Goal: Task Accomplishment & Management: Complete application form

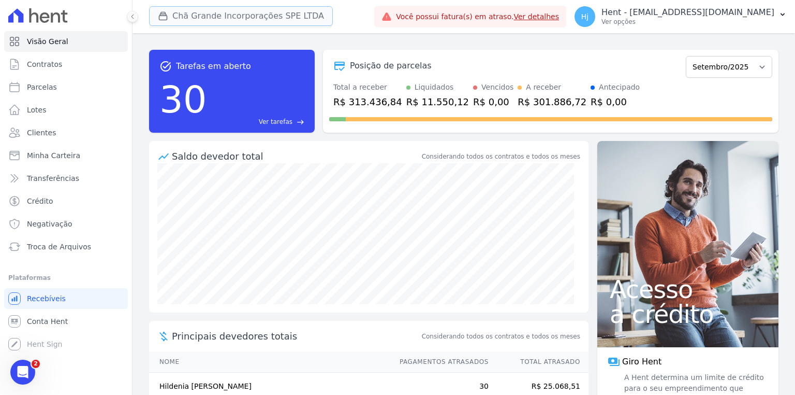
click at [242, 22] on button "Chã Grande Incorporações SPE LTDA" at bounding box center [241, 16] width 184 height 20
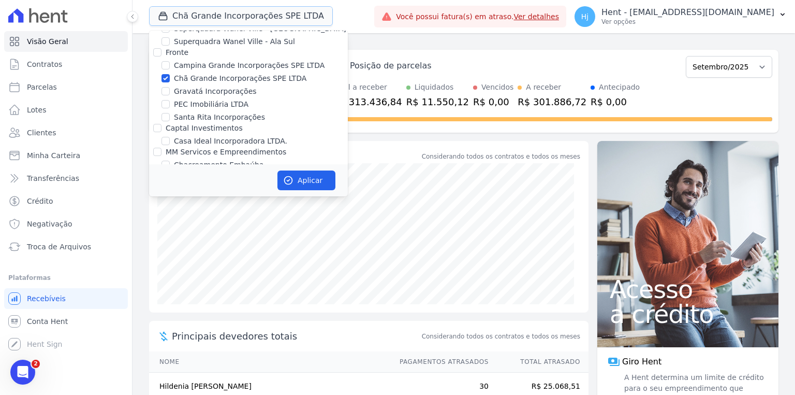
scroll to position [2269, 0]
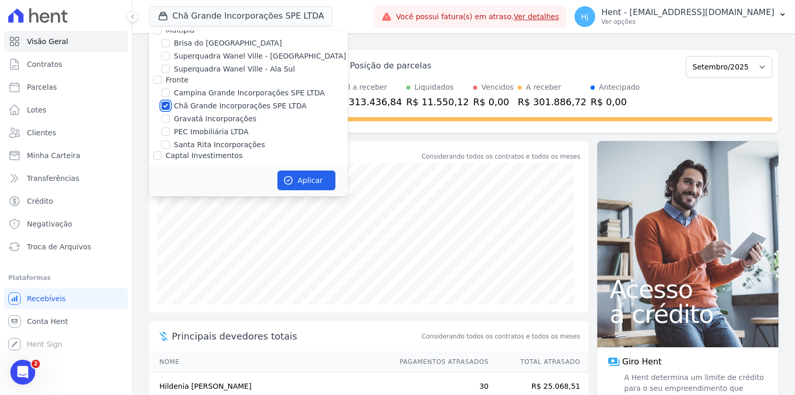
click at [167, 102] on input "Chã Grande Incorporações SPE LTDA" at bounding box center [166, 106] width 8 height 8
checkbox input "false"
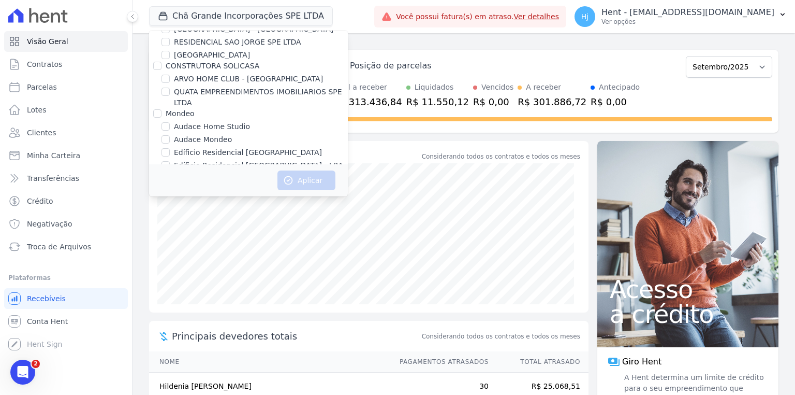
scroll to position [4317, 0]
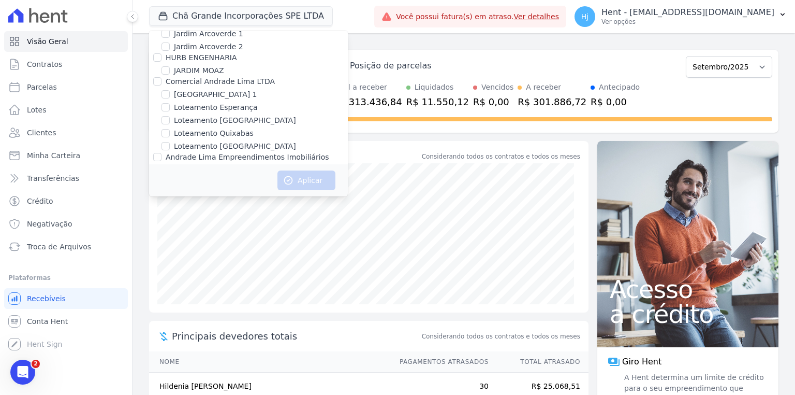
click at [183, 212] on label "JARDINS DE EVORA" at bounding box center [208, 217] width 69 height 11
click at [170, 213] on input "JARDINS DE EVORA" at bounding box center [166, 217] width 8 height 8
checkbox input "true"
click at [301, 186] on button "Aplicar" at bounding box center [307, 180] width 58 height 20
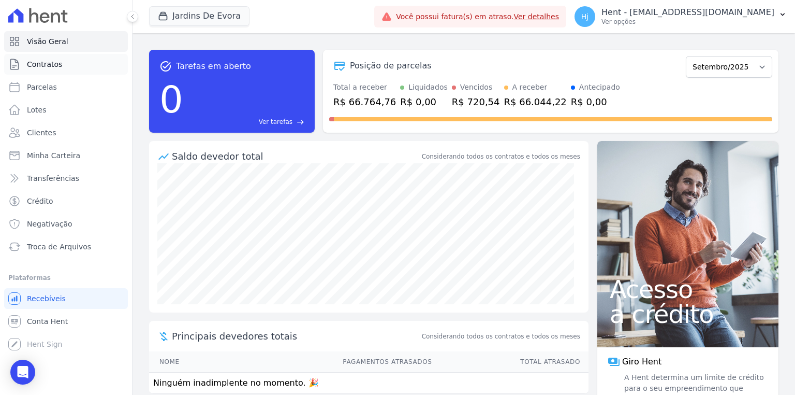
click at [58, 73] on link "Contratos" at bounding box center [66, 64] width 124 height 21
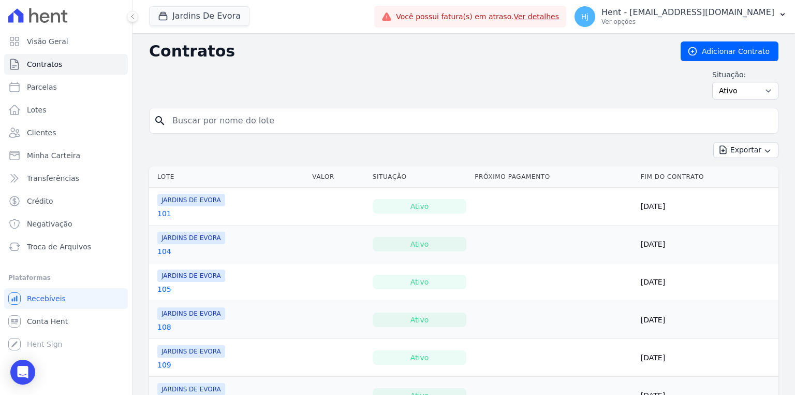
click at [235, 114] on input "search" at bounding box center [470, 120] width 608 height 21
type input "91"
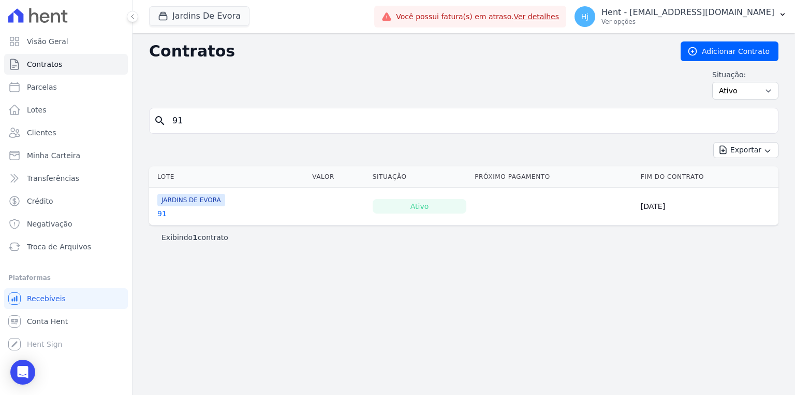
click at [160, 214] on link "91" at bounding box center [161, 213] width 9 height 10
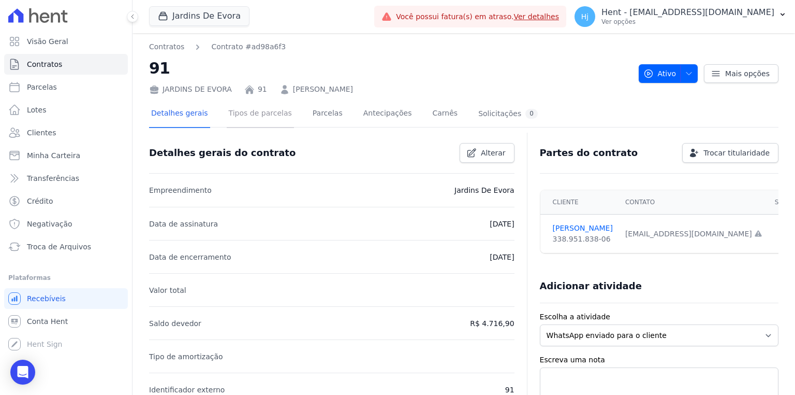
click at [271, 110] on link "Tipos de parcelas" at bounding box center [260, 113] width 67 height 27
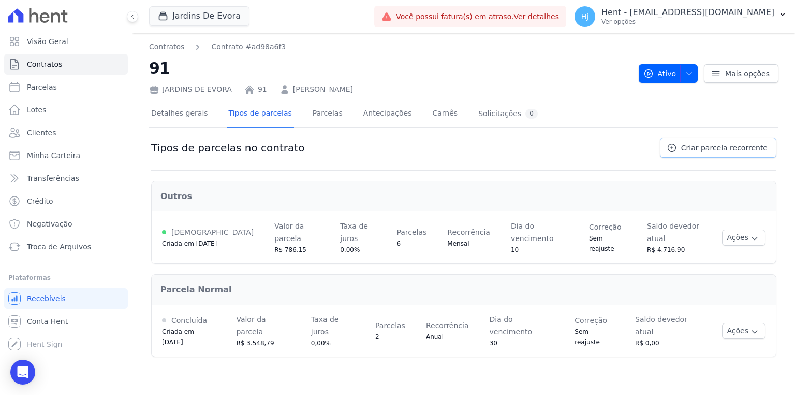
click at [700, 148] on span "Criar parcela recorrente" at bounding box center [725, 147] width 86 height 10
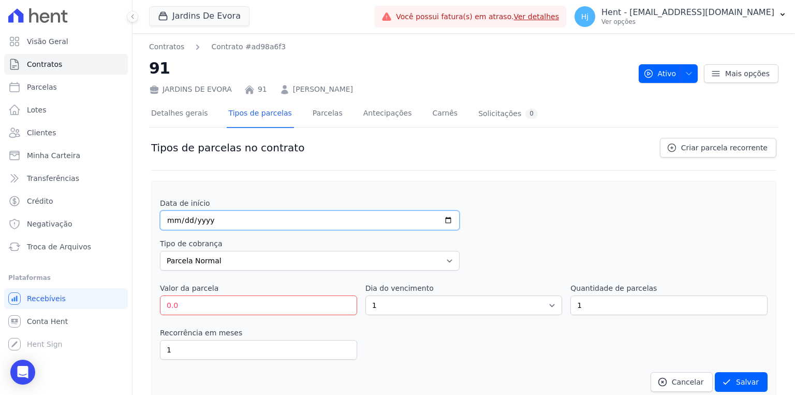
click at [169, 224] on input "date" at bounding box center [310, 220] width 300 height 20
click at [171, 221] on input "date" at bounding box center [310, 220] width 300 height 20
type input "2026-02-10"
drag, startPoint x: 180, startPoint y: 305, endPoint x: 151, endPoint y: 302, distance: 28.6
click at [151, 302] on div "Data de início 2026-02-10 Tipo de cobrança Parcela Normal Entrada Sinal Interca…" at bounding box center [464, 291] width 626 height 220
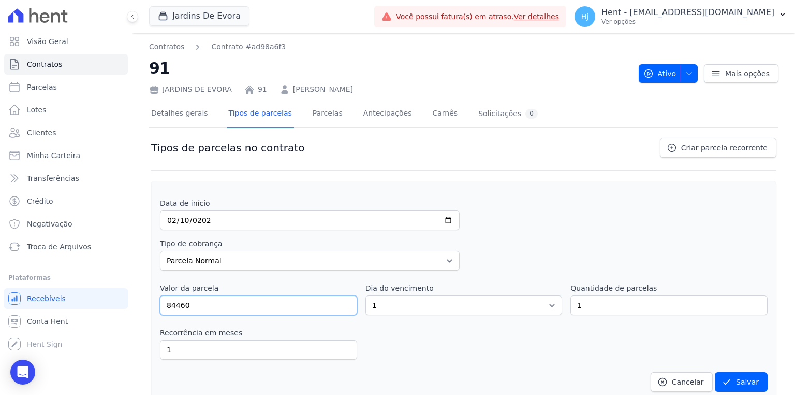
type input "84460"
drag, startPoint x: 374, startPoint y: 303, endPoint x: 363, endPoint y: 305, distance: 12.0
click at [363, 305] on div "Valor da parcela 84460 Dia do vencimento 1 2 3 4 5 6 7 8 9 10 11 12 13 14 15 16…" at bounding box center [464, 299] width 608 height 32
select select "10"
click at [366, 295] on select "1 2 3 4 5 6 7 8 9 10 11 12 13 14 15 16 17 18 19 20 21 22 23 24 25 26 27 28 29 3…" at bounding box center [464, 305] width 197 height 20
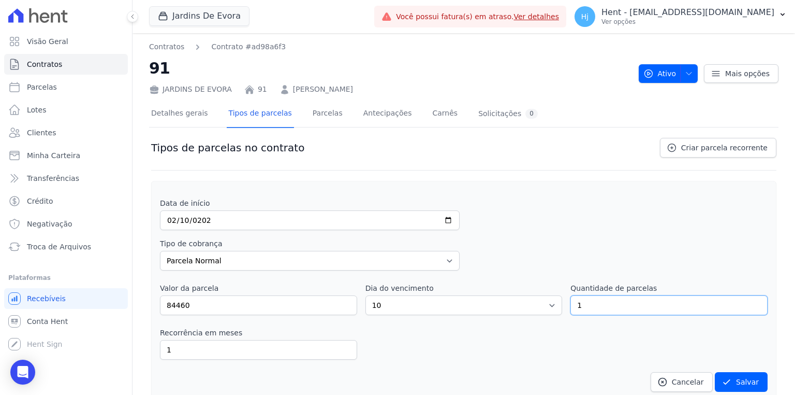
drag, startPoint x: 598, startPoint y: 298, endPoint x: 531, endPoint y: 297, distance: 66.8
click at [531, 298] on div "Valor da parcela 84460 Dia do vencimento 1 2 3 4 5 6 7 8 9 10 11 12 13 14 15 16…" at bounding box center [464, 299] width 608 height 32
type input "31"
click at [751, 373] on button "Salvar" at bounding box center [741, 382] width 53 height 20
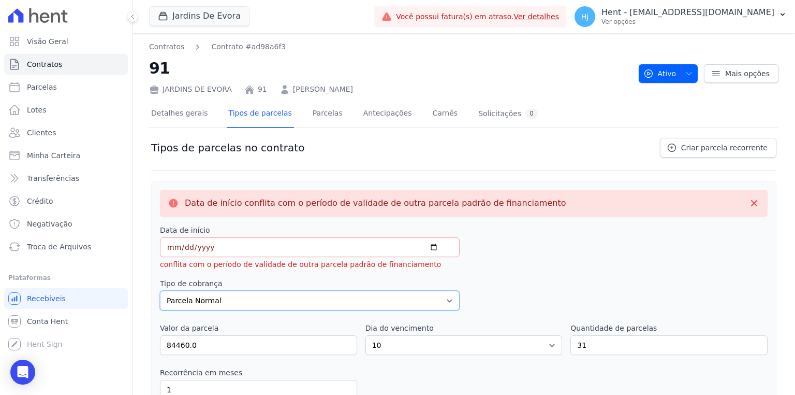
click at [284, 296] on select "Parcela Normal Entrada Sinal Intercalada Chaves Pré-chaves Pós-chaves Impostos …" at bounding box center [310, 301] width 300 height 20
select select "interleaved"
click at [160, 291] on select "Parcela Normal Entrada Sinal Intercalada Chaves Pré-chaves Pós-chaves Impostos …" at bounding box center [310, 301] width 300 height 20
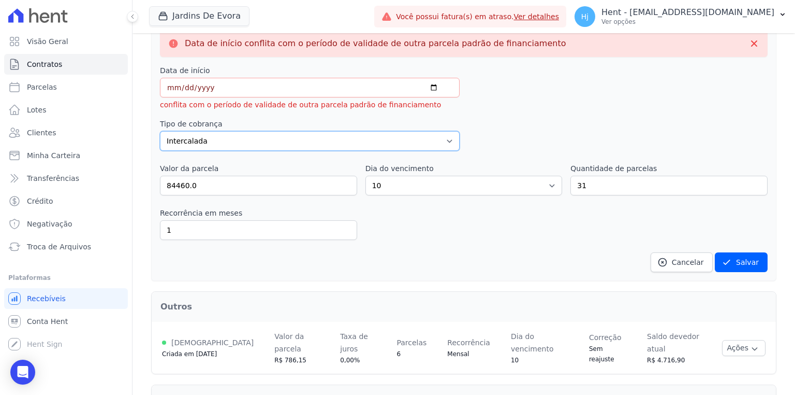
scroll to position [166, 0]
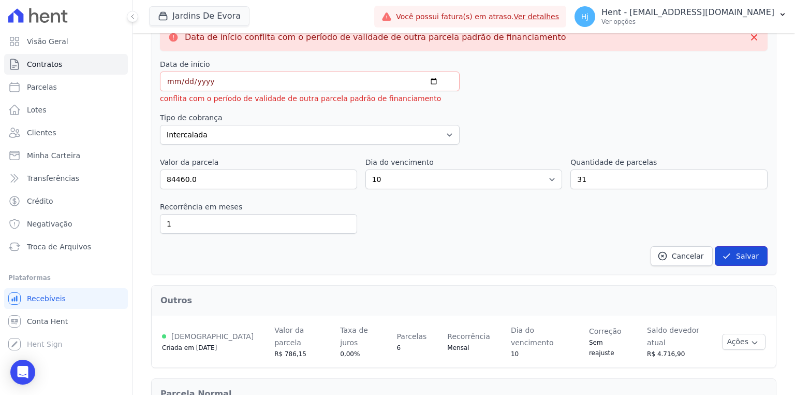
click at [728, 253] on icon "submit" at bounding box center [727, 256] width 10 height 10
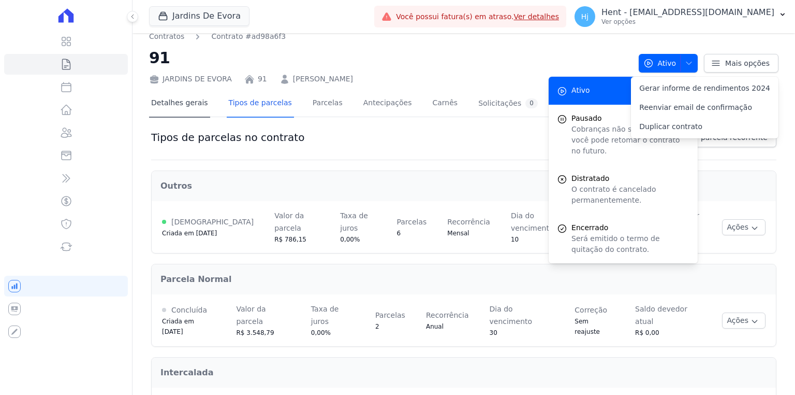
scroll to position [0, 0]
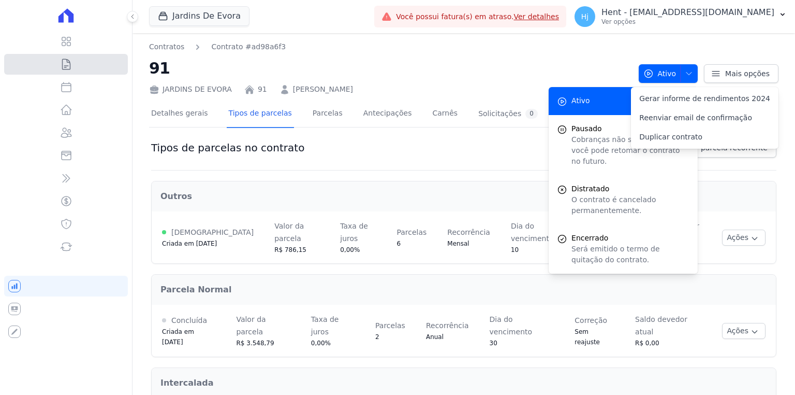
click at [67, 59] on icon at bounding box center [66, 64] width 8 height 10
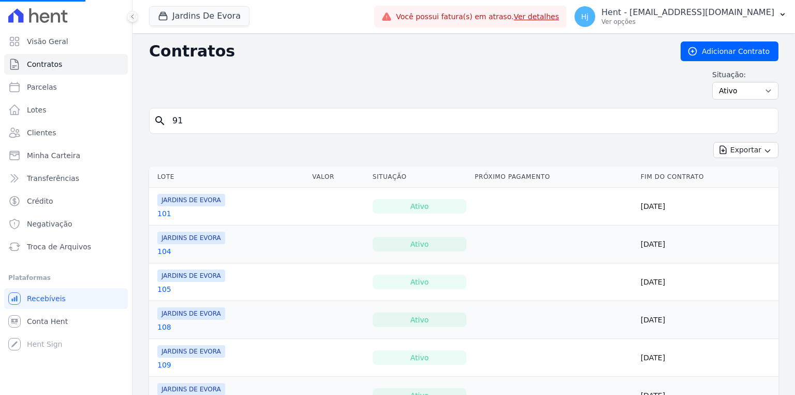
click at [207, 118] on input "search" at bounding box center [470, 120] width 608 height 21
type input "128"
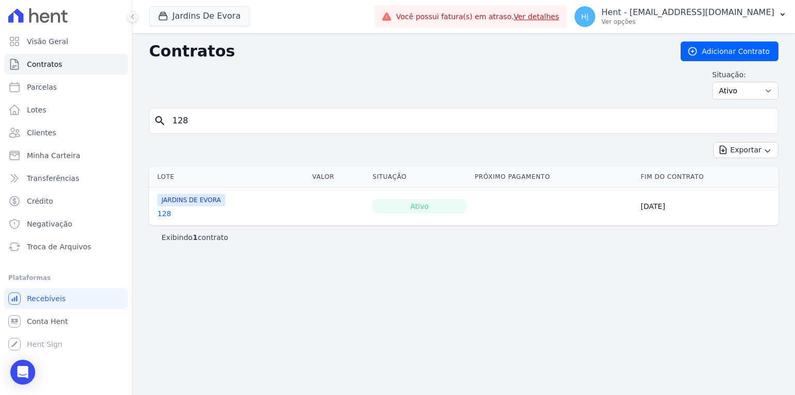
click at [161, 215] on link "128" at bounding box center [164, 213] width 14 height 10
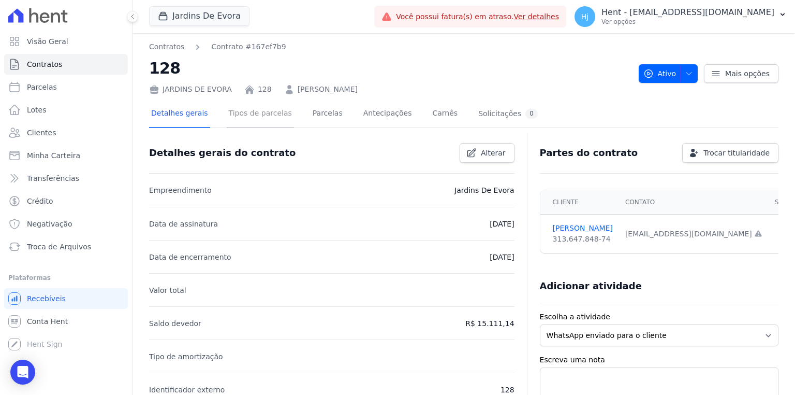
click at [258, 108] on link "Tipos de parcelas" at bounding box center [260, 113] width 67 height 27
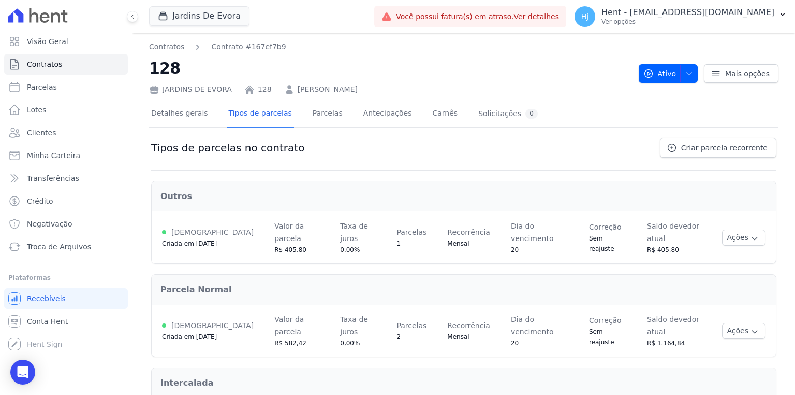
scroll to position [33, 0]
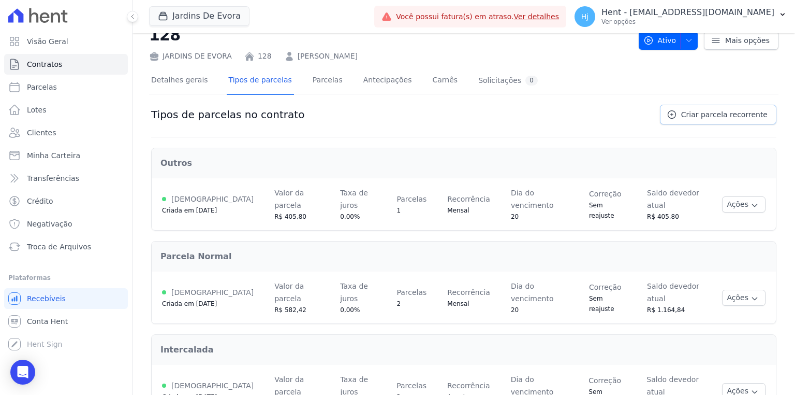
click at [727, 114] on span "Criar parcela recorrente" at bounding box center [725, 114] width 86 height 10
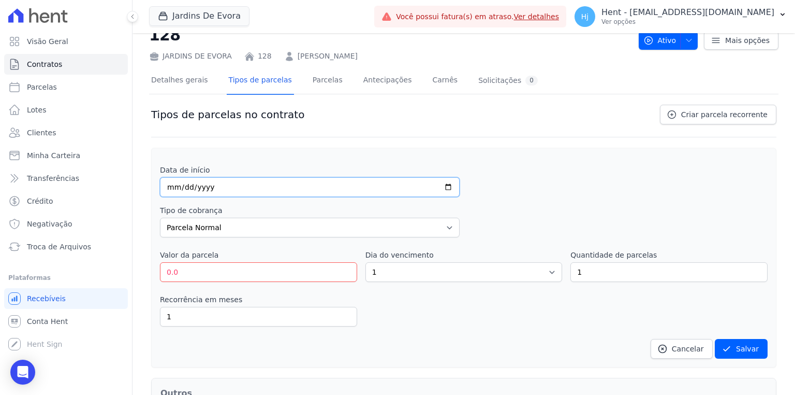
click at [173, 186] on input "date" at bounding box center [310, 187] width 300 height 20
type input "2025-10-20"
drag, startPoint x: 185, startPoint y: 278, endPoint x: 153, endPoint y: 277, distance: 32.1
click at [153, 277] on div "Data de início 2025-10-20 Tipo de cobrança Parcela Normal Entrada Sinal Interca…" at bounding box center [464, 258] width 626 height 220
type input "625.61"
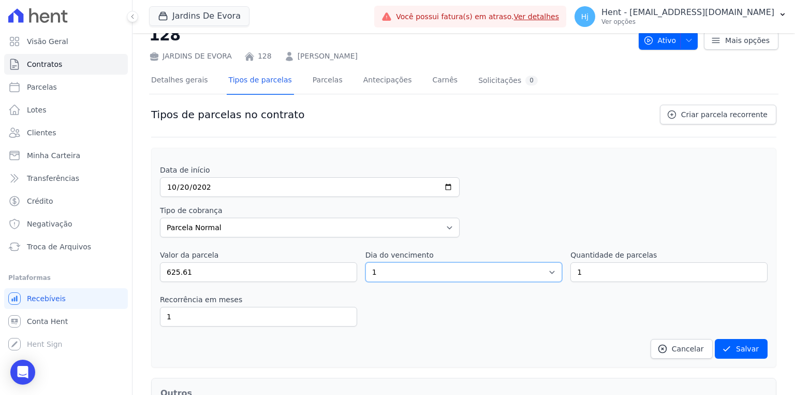
click at [433, 268] on select "1 2 3 4 5 6 7 8 9 10 11 12 13 14 15 16 17 18 19 20 21 22 23 24 25 26 27 28 29 3…" at bounding box center [464, 272] width 197 height 20
select select "20"
click at [366, 262] on select "1 2 3 4 5 6 7 8 9 10 11 12 13 14 15 16 17 18 19 20 21 22 23 24 25 26 27 28 29 3…" at bounding box center [464, 272] width 197 height 20
drag, startPoint x: 599, startPoint y: 272, endPoint x: 559, endPoint y: 271, distance: 39.4
click at [559, 271] on div "Valor da parcela 625.61 Dia do vencimento 1 2 3 4 5 6 7 8 9 10 11 12 13 14 15 1…" at bounding box center [464, 266] width 608 height 32
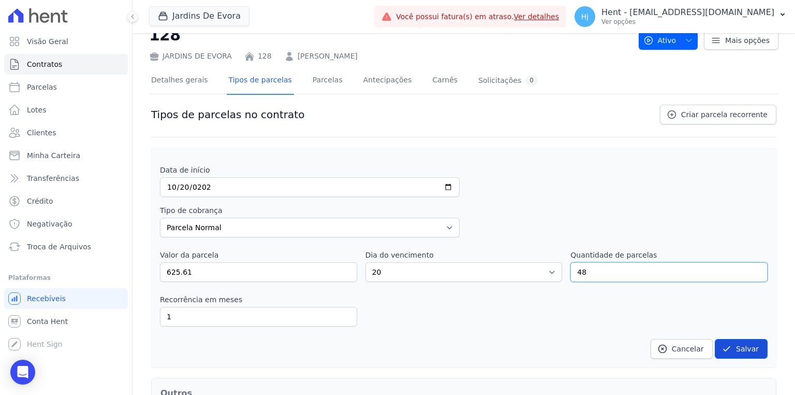
type input "48"
click at [733, 347] on button "Salvar" at bounding box center [741, 349] width 53 height 20
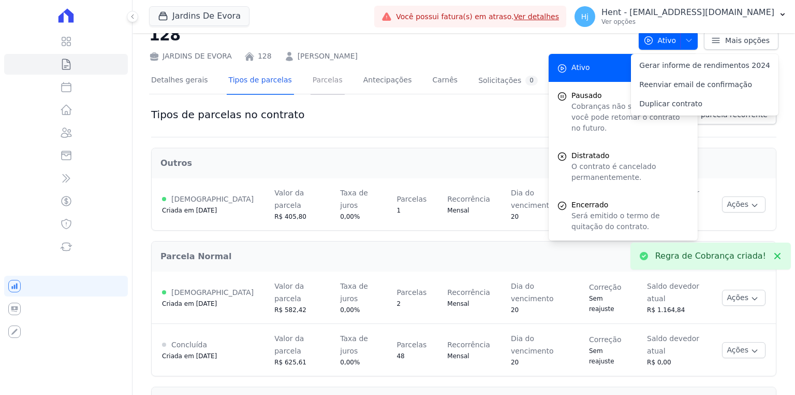
click at [324, 81] on link "Parcelas" at bounding box center [328, 80] width 34 height 27
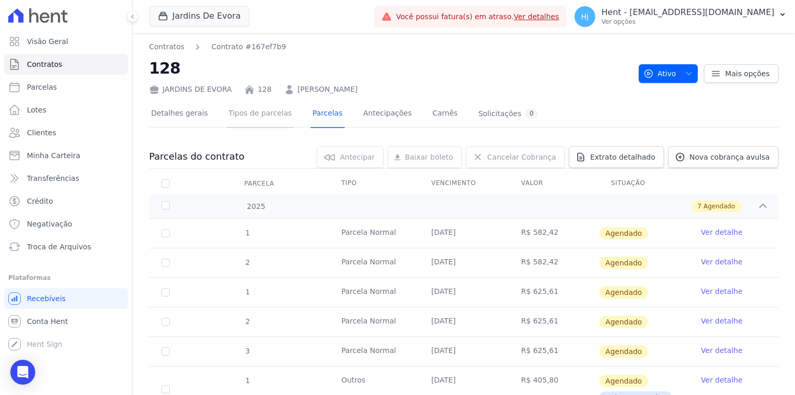
click at [258, 114] on link "Tipos de parcelas" at bounding box center [260, 113] width 67 height 27
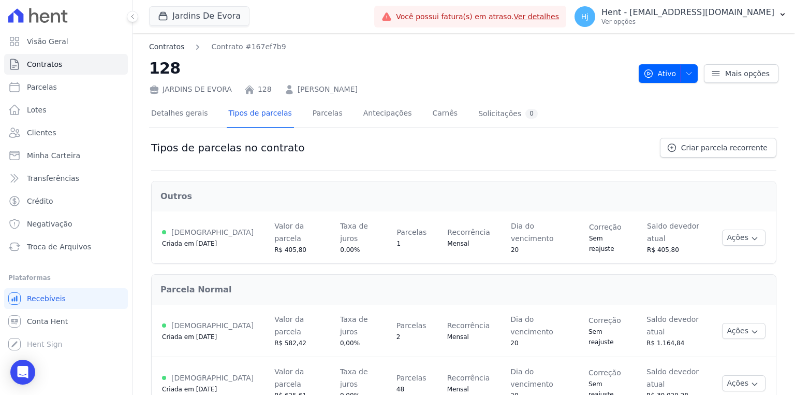
click at [168, 46] on link "Contratos" at bounding box center [166, 46] width 35 height 11
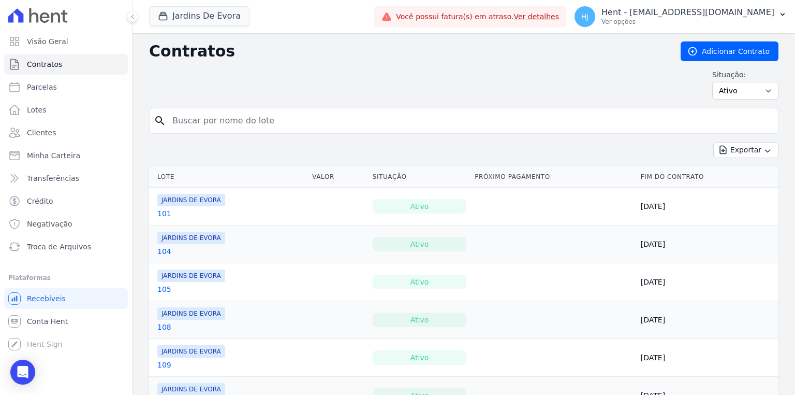
click at [193, 121] on input "search" at bounding box center [470, 120] width 608 height 21
type input "25"
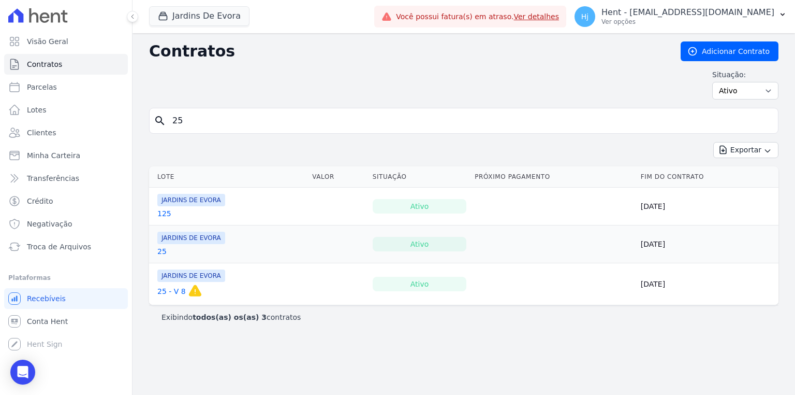
click at [169, 293] on link "25 - V 8" at bounding box center [171, 291] width 28 height 10
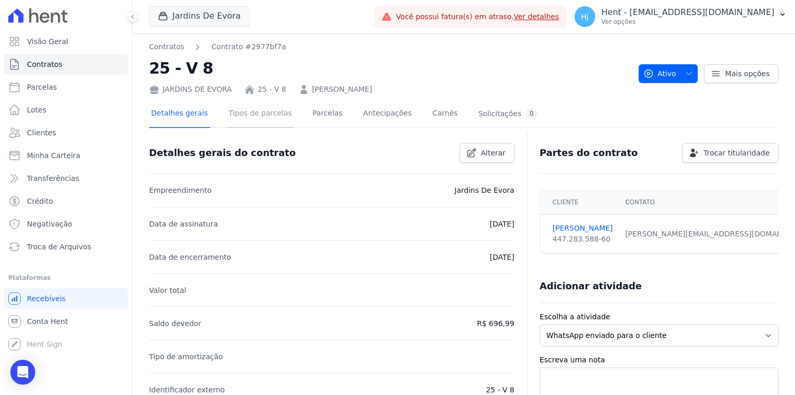
click at [241, 112] on link "Tipos de parcelas" at bounding box center [260, 113] width 67 height 27
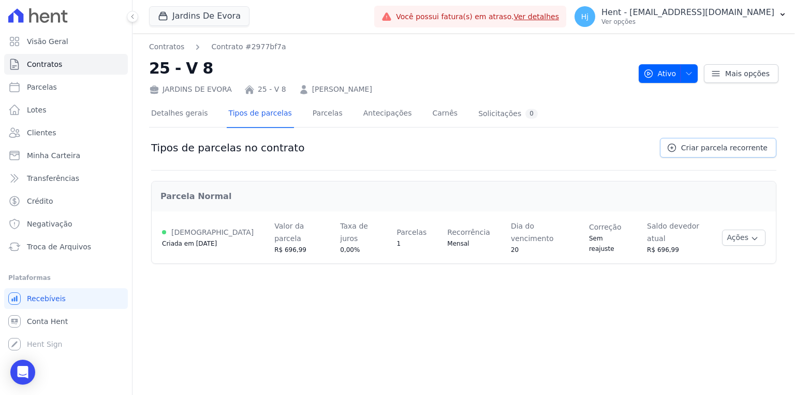
click at [706, 142] on span "Criar parcela recorrente" at bounding box center [725, 147] width 86 height 10
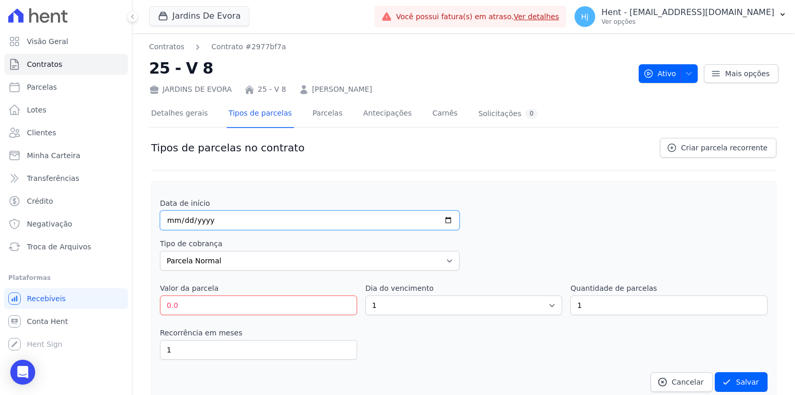
click at [172, 218] on input "date" at bounding box center [310, 220] width 300 height 20
type input "2025-09-20"
drag, startPoint x: 186, startPoint y: 305, endPoint x: 166, endPoint y: 305, distance: 20.2
click at [166, 305] on input "0.0" at bounding box center [258, 305] width 197 height 20
click at [176, 303] on input "74876" at bounding box center [258, 305] width 197 height 20
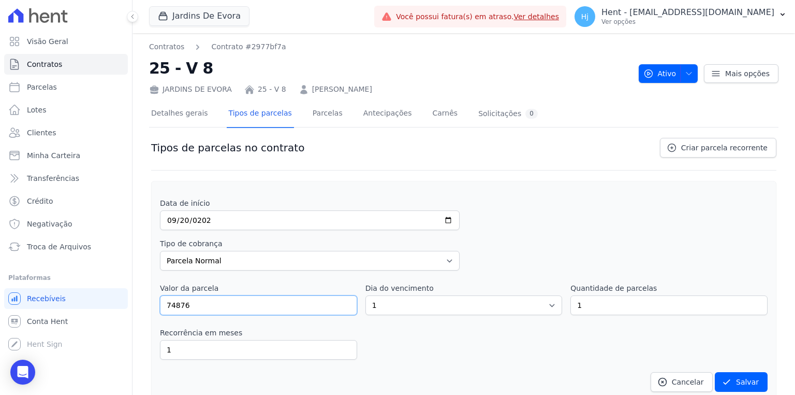
click at [178, 303] on input "74876" at bounding box center [258, 305] width 197 height 20
type input "748.76"
click at [404, 297] on select "1 2 3 4 5 6 7 8 9 10 11 12 13 14 15 16 17 18 19 20 21 22 23 24 25 26 27 28 29 3…" at bounding box center [464, 305] width 197 height 20
select select "20"
click at [366, 295] on select "1 2 3 4 5 6 7 8 9 10 11 12 13 14 15 16 17 18 19 20 21 22 23 24 25 26 27 28 29 3…" at bounding box center [464, 305] width 197 height 20
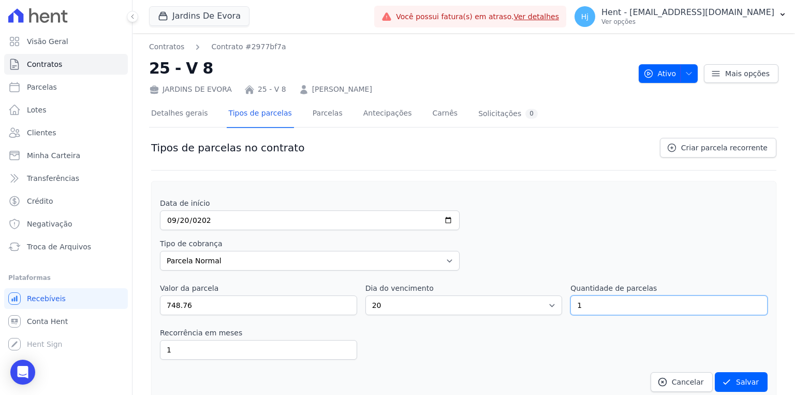
drag, startPoint x: 576, startPoint y: 305, endPoint x: 566, endPoint y: 306, distance: 10.4
click at [566, 306] on div "Valor da parcela 748.76 Dia do vencimento 1 2 3 4 5 6 7 8 9 10 11 12 13 14 15 1…" at bounding box center [464, 299] width 608 height 32
type input "47"
click at [735, 378] on button "Salvar" at bounding box center [741, 382] width 53 height 20
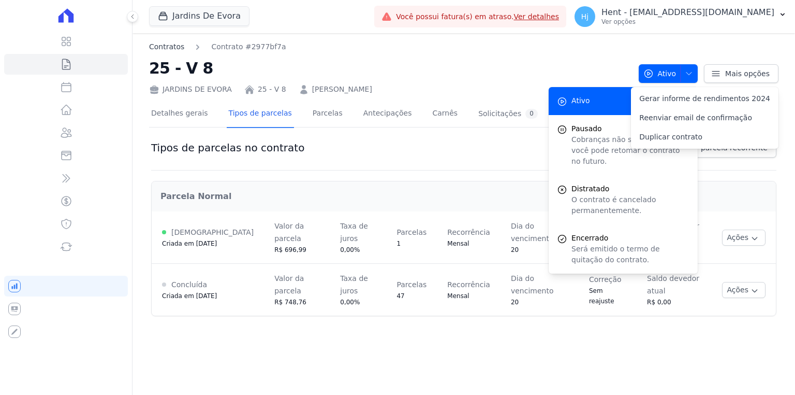
click at [170, 46] on link "Contratos" at bounding box center [166, 46] width 35 height 11
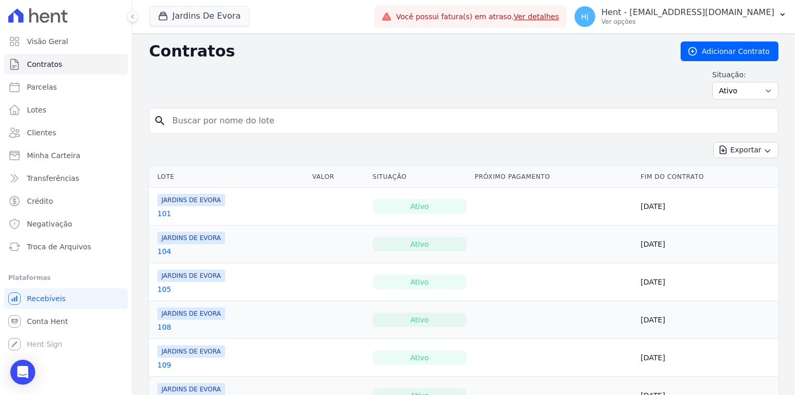
click at [242, 117] on input "search" at bounding box center [470, 120] width 608 height 21
type input "79"
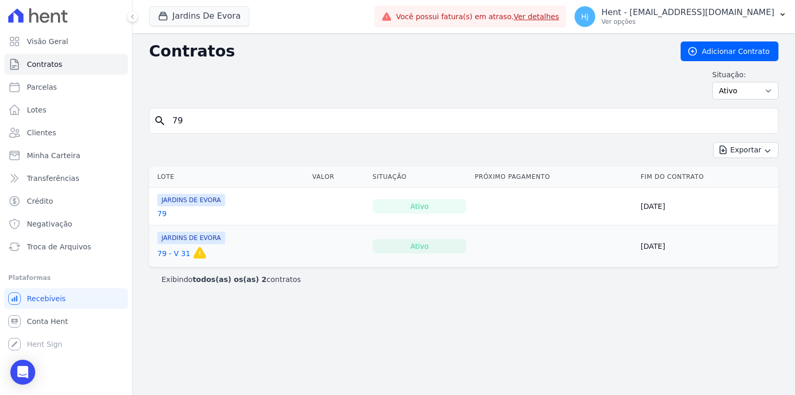
click at [164, 251] on link "79 - V 31" at bounding box center [173, 253] width 33 height 10
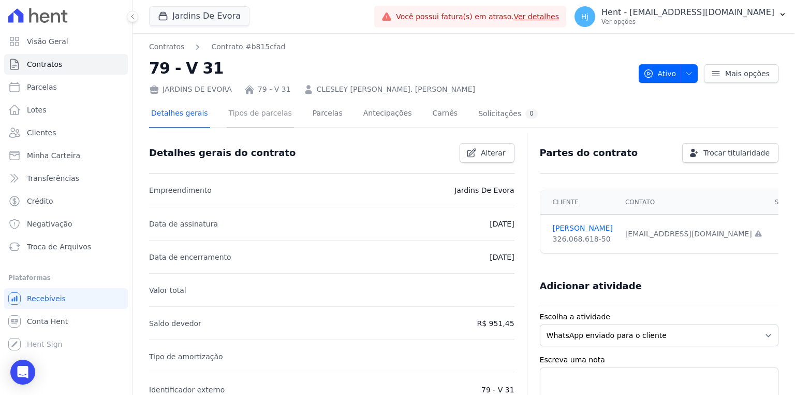
click at [240, 113] on link "Tipos de parcelas" at bounding box center [260, 113] width 67 height 27
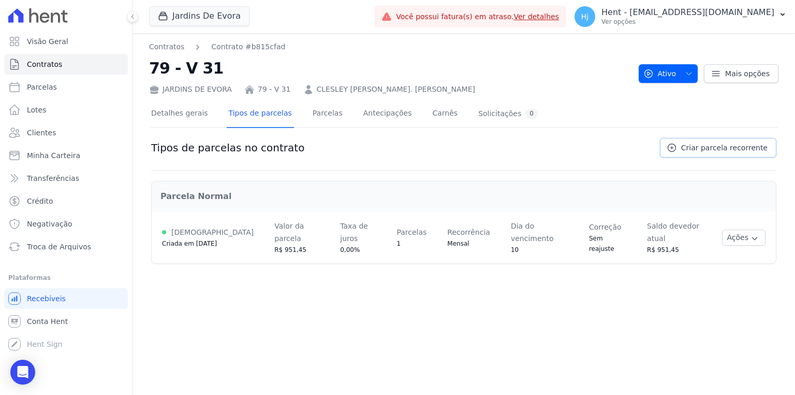
click at [694, 143] on span "Criar parcela recorrente" at bounding box center [725, 147] width 86 height 10
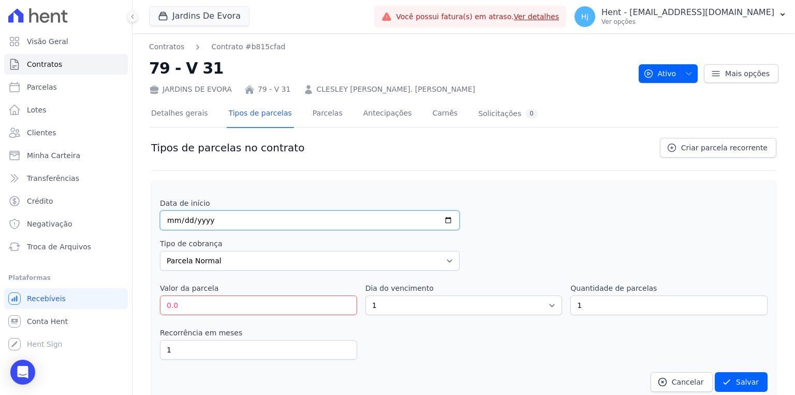
click at [170, 218] on input "date" at bounding box center [310, 220] width 300 height 20
type input "2025-09-10"
drag, startPoint x: 181, startPoint y: 311, endPoint x: 141, endPoint y: 298, distance: 41.9
click at [141, 298] on div "Contratos Contrato #b815cfad 79 - V 31 JARDINS DE EVORA 79 - V 31 CLESLEY RICAR…" at bounding box center [464, 271] width 663 height 477
type input "1022.28"
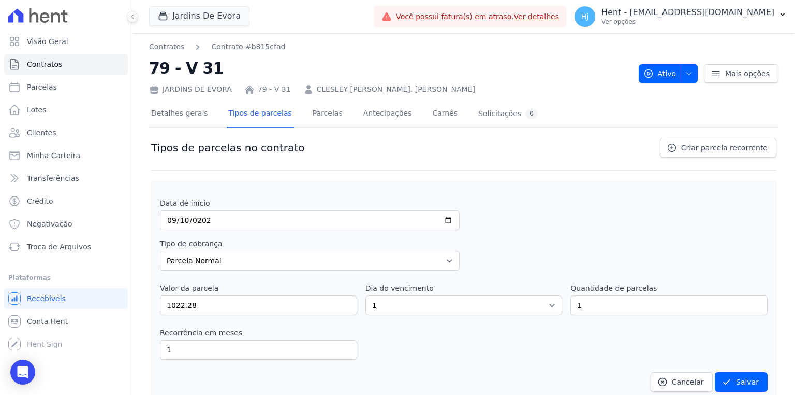
click at [414, 314] on div "Data de início 2025-09-10 Tipo de cobrança Parcela Normal Entrada Sinal Interca…" at bounding box center [464, 295] width 608 height 194
click at [409, 306] on select "1 2 3 4 5 6 7 8 9 10 11 12 13 14 15 16 17 18 19 20 21 22 23 24 25 26 27 28 29 3…" at bounding box center [464, 305] width 197 height 20
click at [366, 295] on select "1 2 3 4 5 6 7 8 9 10 11 12 13 14 15 16 17 18 19 20 21 22 23 24 25 26 27 28 29 3…" at bounding box center [464, 305] width 197 height 20
click at [429, 148] on div "Tipos de parcelas no contrato Criar parcela recorrente" at bounding box center [464, 154] width 626 height 33
click at [414, 299] on select "1 2 3 4 5 6 7 8 9 10 11 12 13 14 15 16 17 18 19 20 21 22 23 24 25 26 27 28 29 3…" at bounding box center [464, 305] width 197 height 20
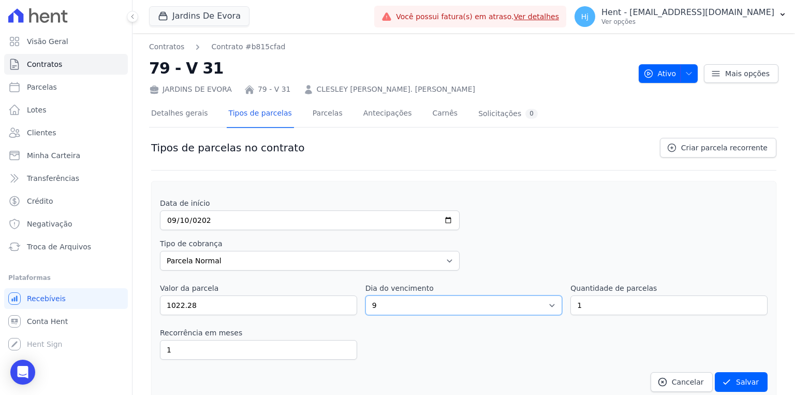
select select "10"
click at [366, 295] on select "1 2 3 4 5 6 7 8 9 10 11 12 13 14 15 16 17 18 19 20 21 22 23 24 25 26 27 28 29 3…" at bounding box center [464, 305] width 197 height 20
drag, startPoint x: 599, startPoint y: 303, endPoint x: 549, endPoint y: 300, distance: 49.3
click at [549, 300] on div "Valor da parcela 1022.28 Dia do vencimento 1 2 3 4 5 6 7 8 9 10 11 12 13 14 15 …" at bounding box center [464, 299] width 608 height 32
click at [603, 301] on input "1" at bounding box center [669, 305] width 197 height 20
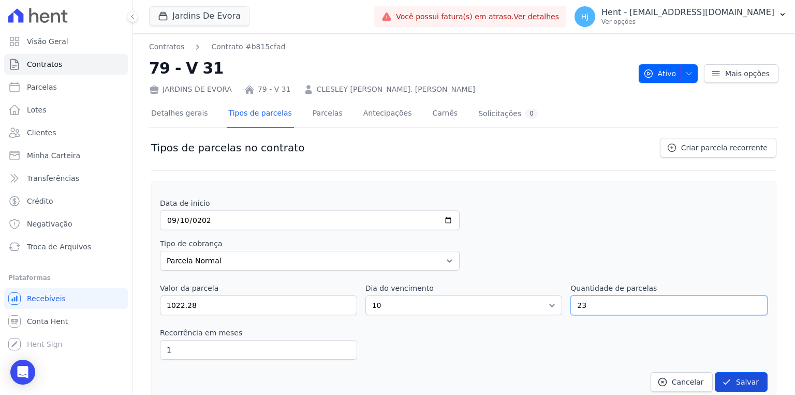
type input "23"
click at [732, 372] on button "Salvar" at bounding box center [741, 382] width 53 height 20
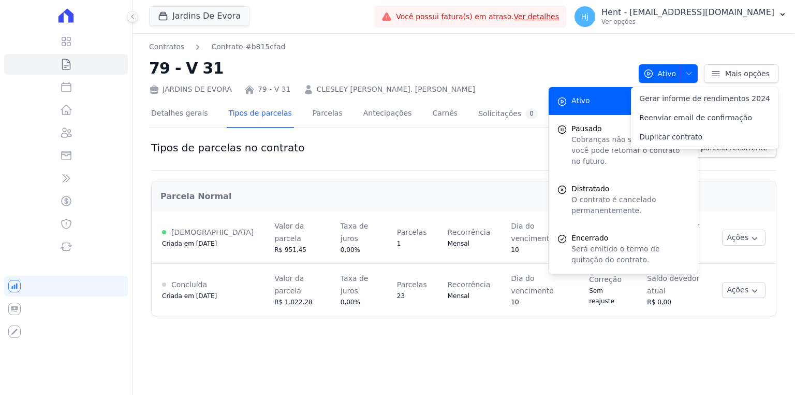
click at [174, 52] on div "Contratos Contrato #b815cfad 79 - V 31 JARDINS DE EVORA 79 - V 31 CLESLEY RICAR…" at bounding box center [390, 67] width 482 height 53
click at [173, 45] on link "Contratos" at bounding box center [166, 46] width 35 height 11
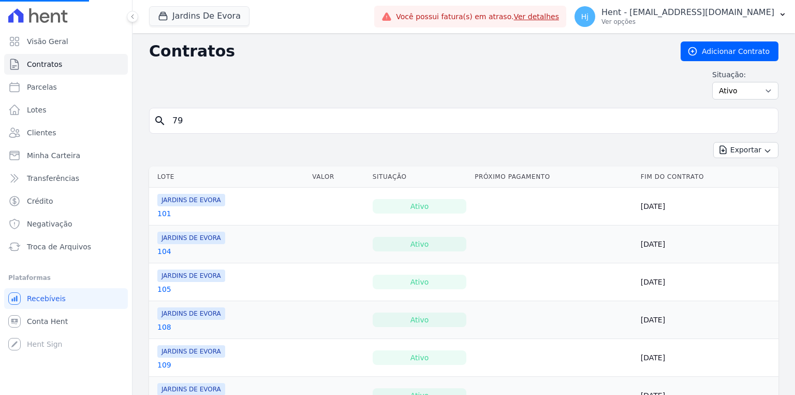
drag, startPoint x: 236, startPoint y: 121, endPoint x: 158, endPoint y: 120, distance: 77.7
click at [158, 120] on div "search 79" at bounding box center [464, 121] width 630 height 26
click at [213, 118] on input "search" at bounding box center [470, 120] width 608 height 21
type input "37"
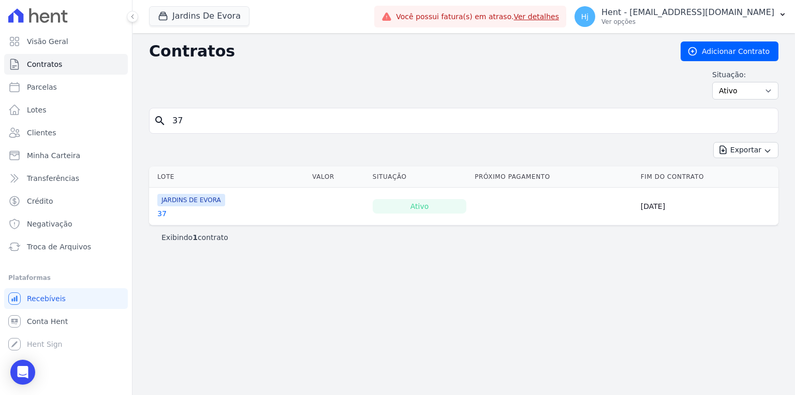
drag, startPoint x: 194, startPoint y: 120, endPoint x: 150, endPoint y: 119, distance: 44.0
click at [150, 119] on div "search 37" at bounding box center [464, 121] width 630 height 26
type input "57"
click at [256, 121] on input "57" at bounding box center [470, 120] width 608 height 21
click at [243, 123] on input "57" at bounding box center [470, 120] width 608 height 21
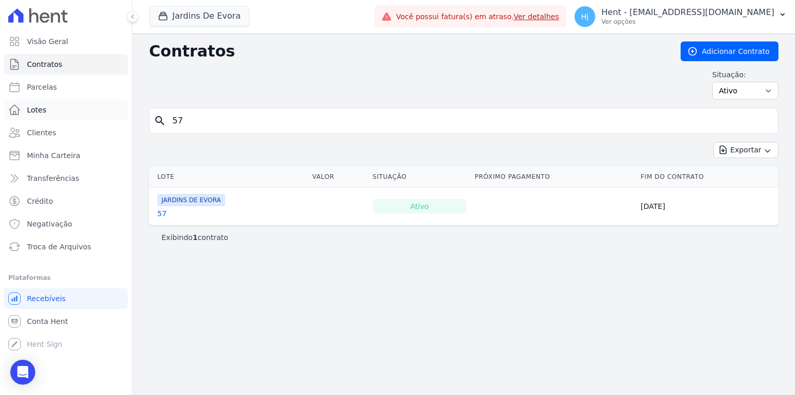
click at [45, 112] on link "Lotes" at bounding box center [66, 109] width 124 height 21
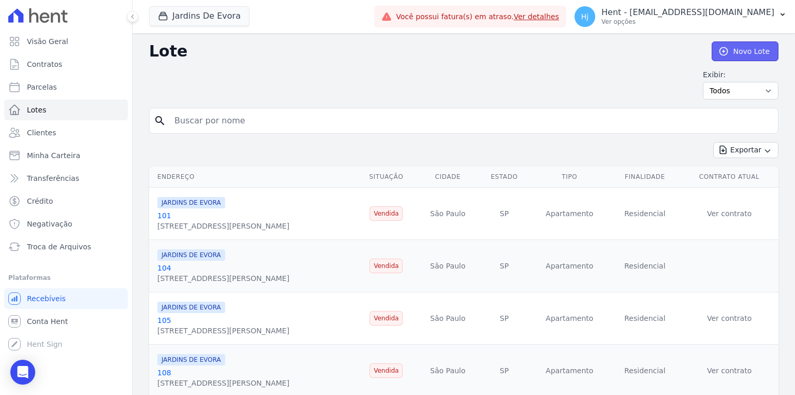
click at [749, 46] on link "Novo Lote" at bounding box center [745, 51] width 67 height 20
click at [166, 215] on link "101" at bounding box center [164, 215] width 14 height 8
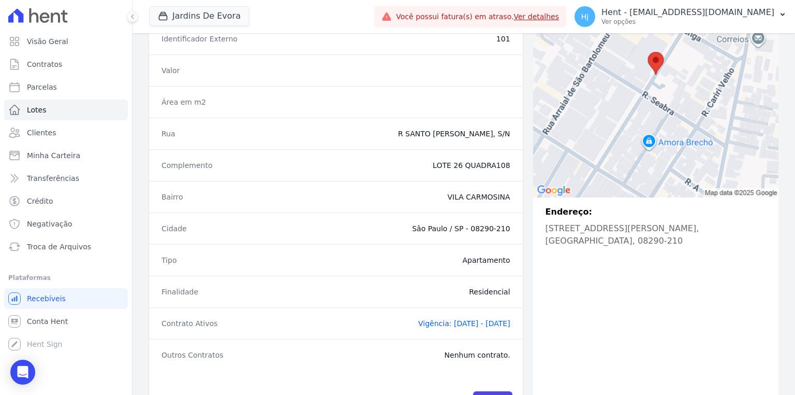
scroll to position [195, 0]
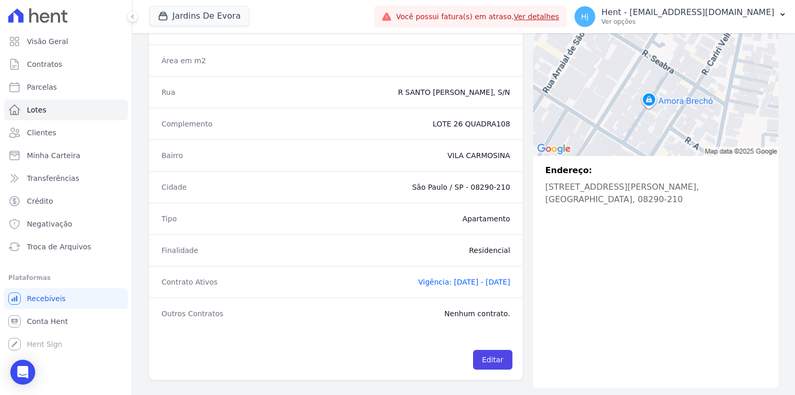
drag, startPoint x: 717, startPoint y: 198, endPoint x: 763, endPoint y: 199, distance: 46.1
click at [763, 199] on div "Endereço: R SANTO ANTONIO DE ITABERAVA, S/N - LOTE 26 QUADRA108, VILA CARMOSINA…" at bounding box center [655, 185] width 245 height 58
click at [38, 63] on span "Contratos" at bounding box center [44, 64] width 35 height 10
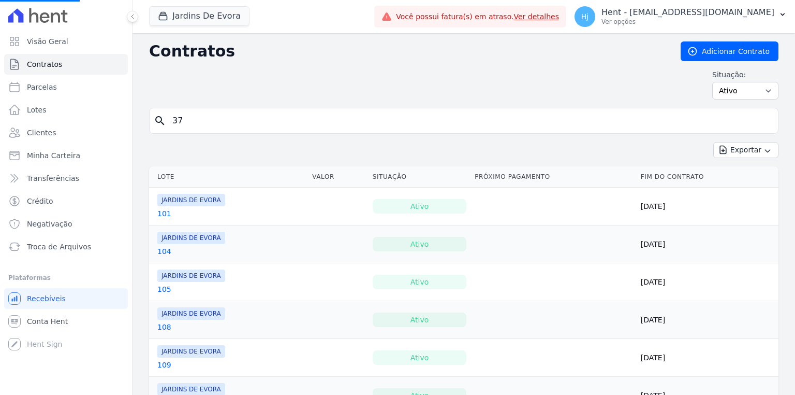
click at [228, 124] on input "37" at bounding box center [470, 120] width 608 height 21
drag, startPoint x: 228, startPoint y: 124, endPoint x: 102, endPoint y: 118, distance: 127.0
click at [102, 118] on div "Visão Geral Contratos [GEOGRAPHIC_DATA] Lotes Clientes Minha Carteira Transferê…" at bounding box center [397, 197] width 795 height 395
click at [224, 117] on input "search" at bounding box center [470, 120] width 608 height 21
type input "57"
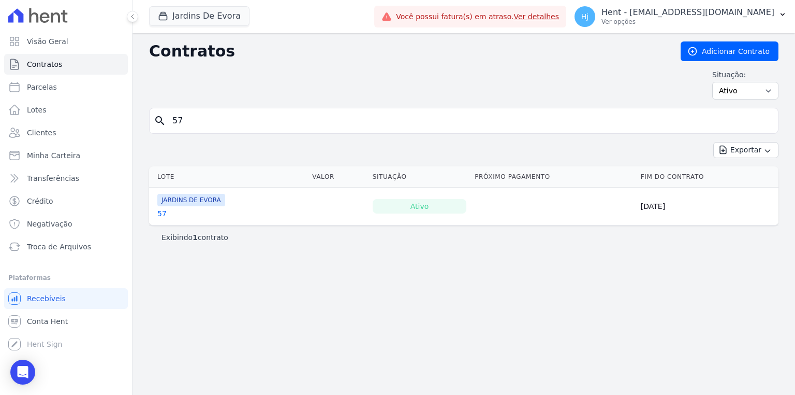
click at [162, 215] on link "57" at bounding box center [161, 213] width 9 height 10
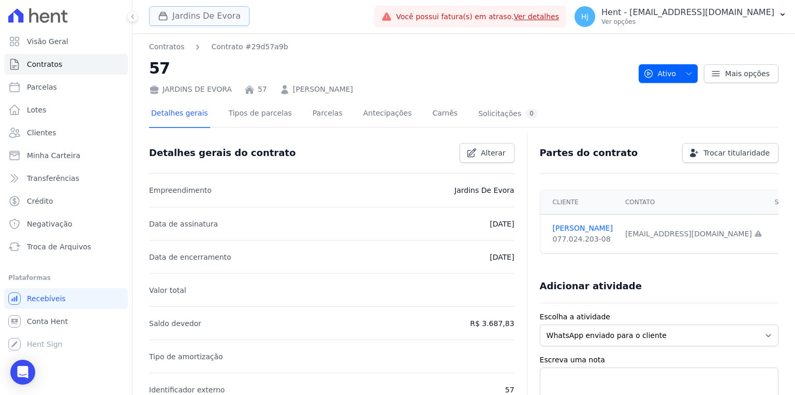
click at [199, 21] on button "Jardins De Evora" at bounding box center [199, 16] width 100 height 20
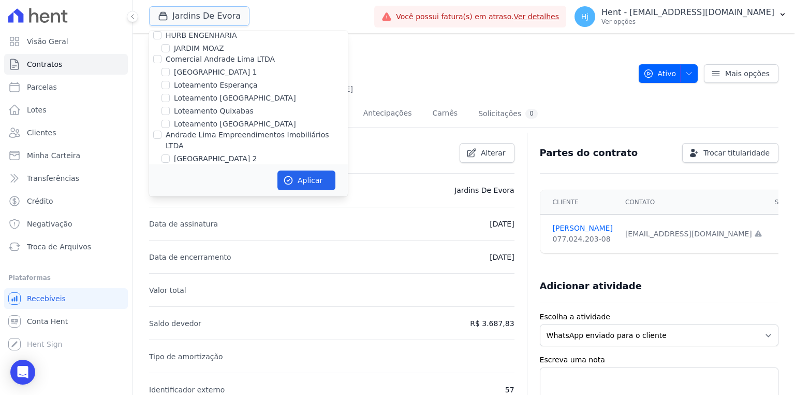
scroll to position [4325, 0]
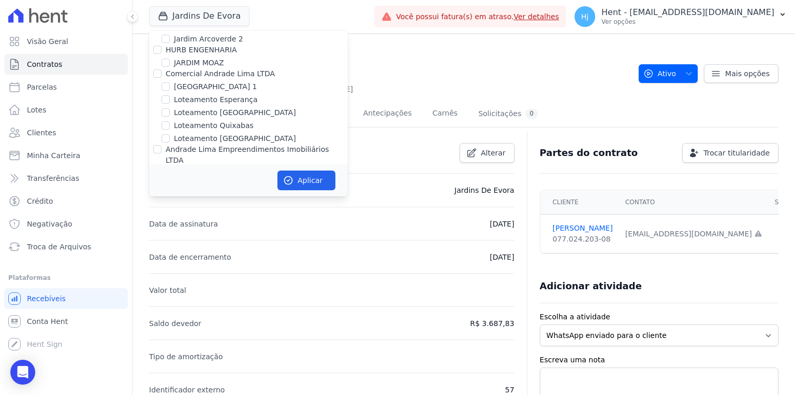
click at [202, 218] on label "JARDINS DE MAFRA" at bounding box center [208, 223] width 69 height 11
click at [170, 219] on input "JARDINS DE MAFRA" at bounding box center [166, 223] width 8 height 8
checkbox input "true"
click at [202, 205] on label "JARDINS DE EVORA" at bounding box center [208, 210] width 69 height 11
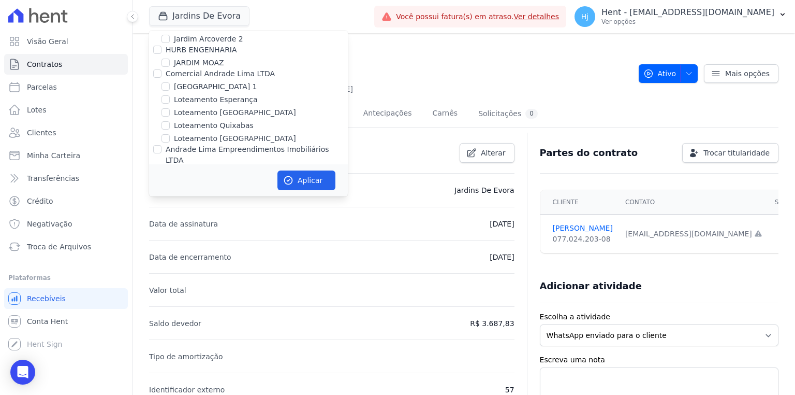
click at [170, 206] on input "JARDINS DE EVORA" at bounding box center [166, 210] width 8 height 8
checkbox input "false"
click at [298, 178] on button "Aplicar" at bounding box center [307, 180] width 58 height 20
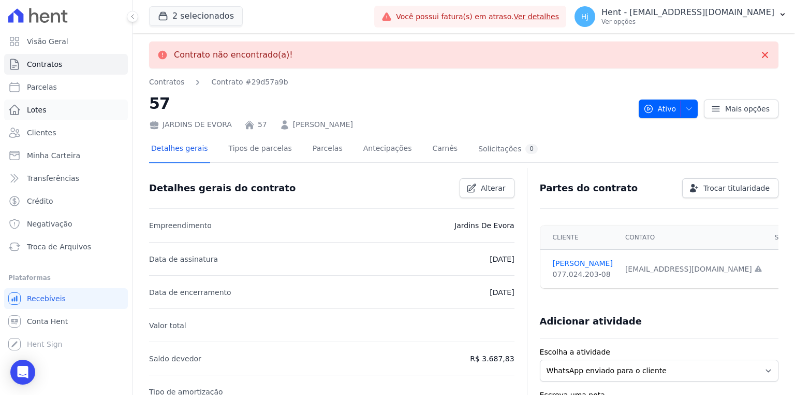
click at [58, 110] on link "Lotes" at bounding box center [66, 109] width 124 height 21
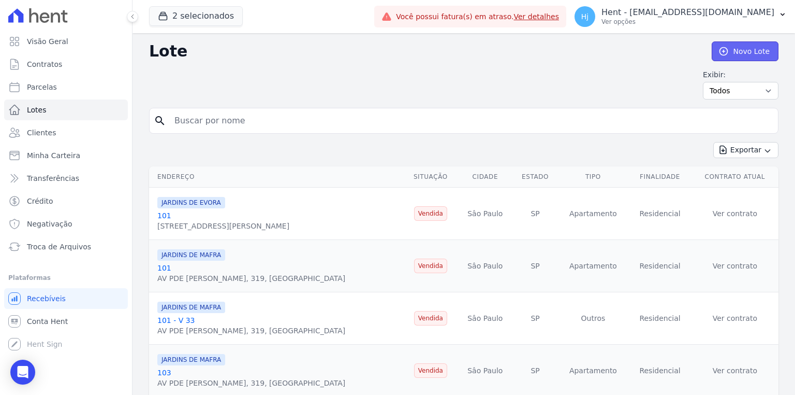
click at [732, 47] on link "Novo Lote" at bounding box center [745, 51] width 67 height 20
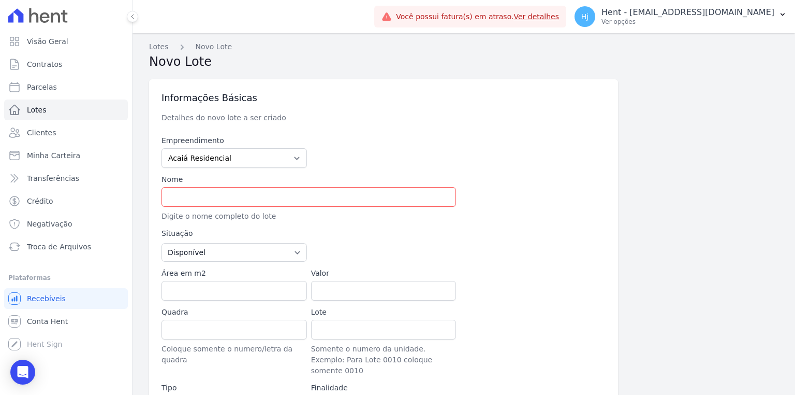
type input "13.070-183"
click at [195, 197] on input "text" at bounding box center [309, 197] width 295 height 20
type input "57"
type input "Rua Doutor Albano de Almeida Lima"
type input "Jardim Chapadão"
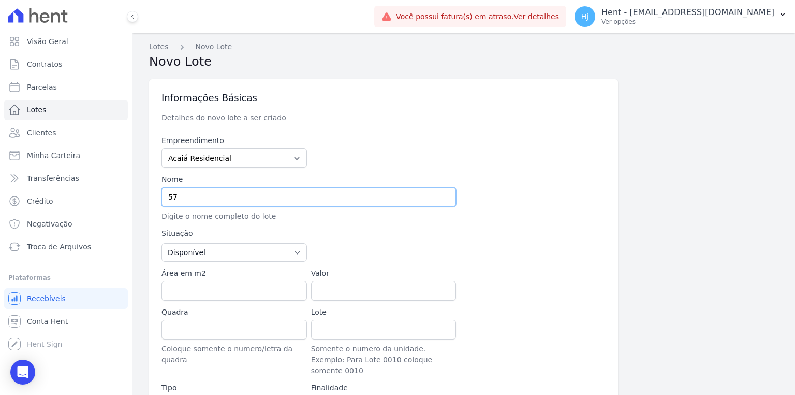
type input "Campinas"
select select "SP"
type input "57 - V 13"
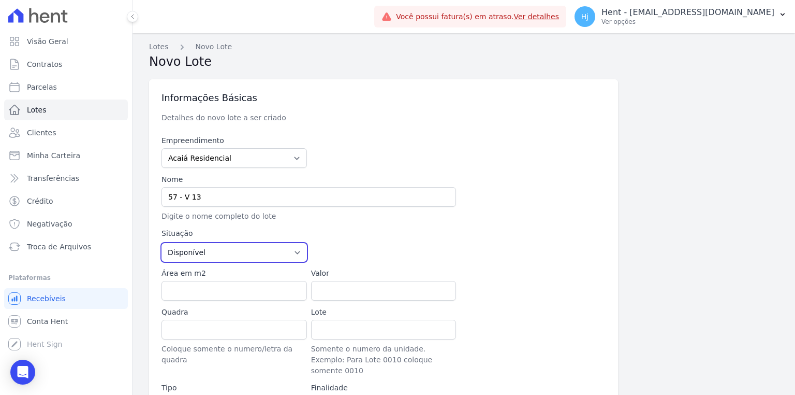
click at [221, 247] on select "Disponível Vendida Reservada Indisponível" at bounding box center [235, 252] width 146 height 19
select select "sold"
click at [162, 243] on select "Disponível Vendida Reservada Indisponível" at bounding box center [235, 252] width 146 height 19
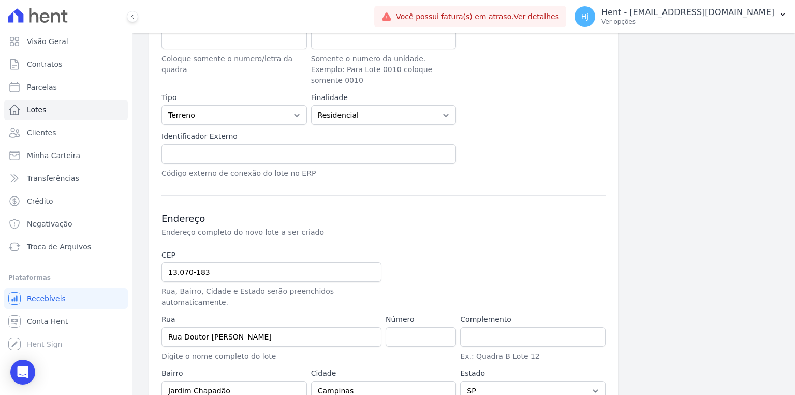
scroll to position [324, 0]
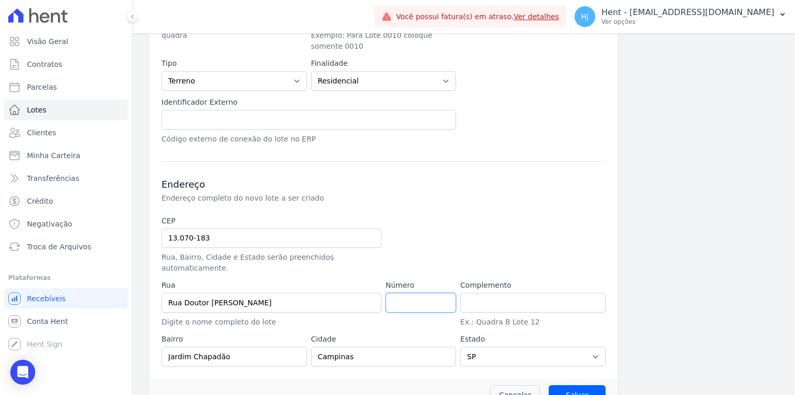
drag, startPoint x: 396, startPoint y: 278, endPoint x: 389, endPoint y: 284, distance: 8.8
click at [396, 293] on input "number" at bounding box center [421, 303] width 70 height 20
drag, startPoint x: 209, startPoint y: 222, endPoint x: 151, endPoint y: 223, distance: 58.0
click at [151, 223] on div "Informações Básicas Detalhes do novo lote a ser criado Empreendimento Acaiá Res…" at bounding box center [383, 67] width 469 height 624
type input "0"
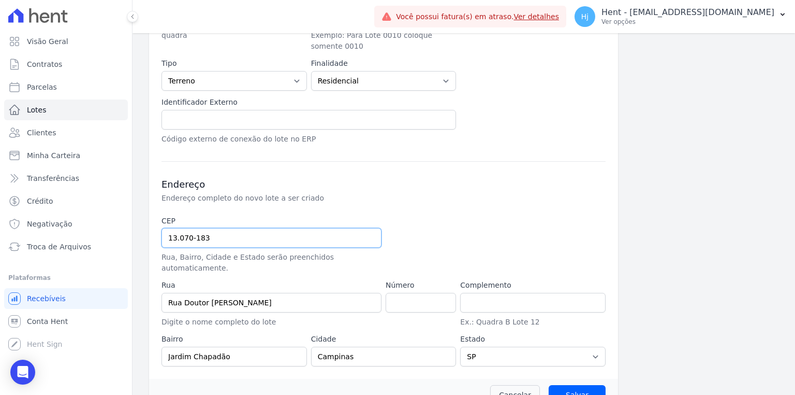
select select
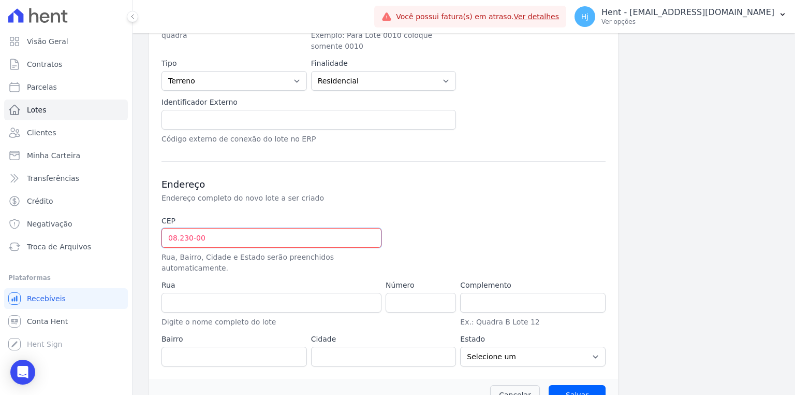
type input "08.230-000"
type input "Avenida Padre Gregório Mafra"
type input "Vila Taquari"
type input "São Paulo"
select select "SP"
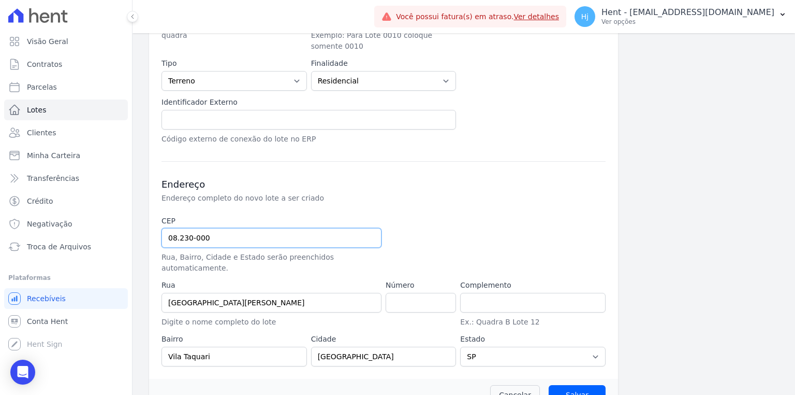
type input "08.230-000"
click at [410, 293] on input "number" at bounding box center [421, 303] width 70 height 20
type input "319"
click at [573, 385] on input "Salvar" at bounding box center [577, 395] width 57 height 20
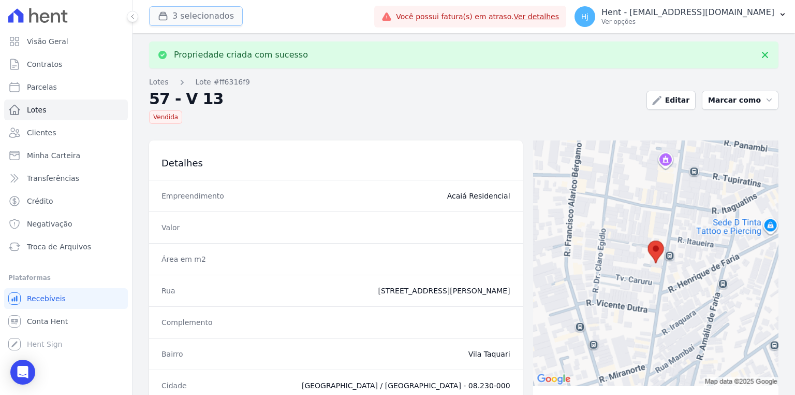
click at [206, 23] on button "3 selecionados" at bounding box center [196, 16] width 94 height 20
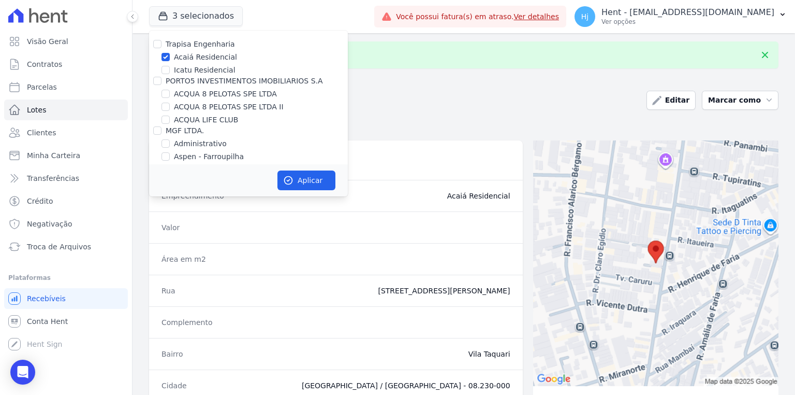
click at [204, 61] on label "Acaiá Residencial" at bounding box center [205, 57] width 63 height 11
click at [170, 61] on input "Acaiá Residencial" at bounding box center [166, 57] width 8 height 8
checkbox input "false"
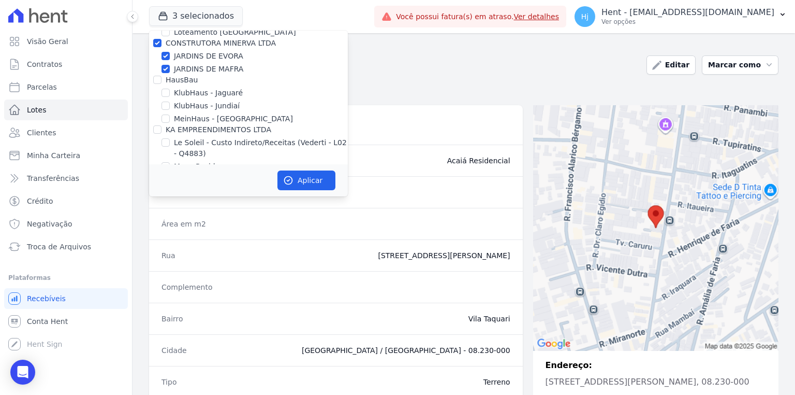
scroll to position [4370, 0]
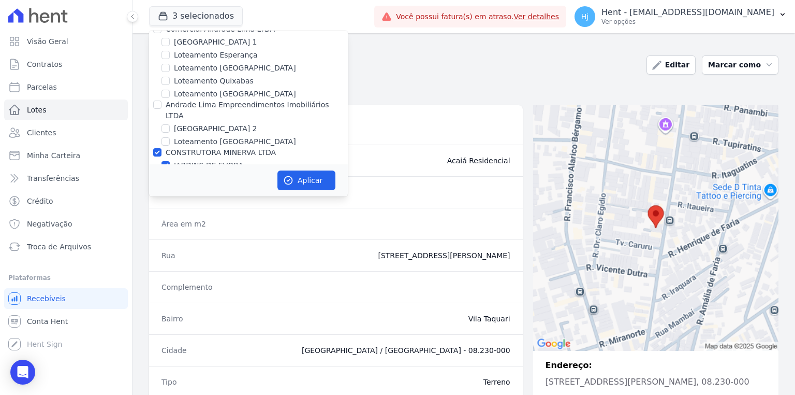
click at [230, 160] on label "JARDINS DE EVORA" at bounding box center [208, 165] width 69 height 11
click at [170, 161] on input "JARDINS DE EVORA" at bounding box center [166, 165] width 8 height 8
checkbox input "false"
click at [302, 179] on button "Aplicar" at bounding box center [307, 180] width 58 height 20
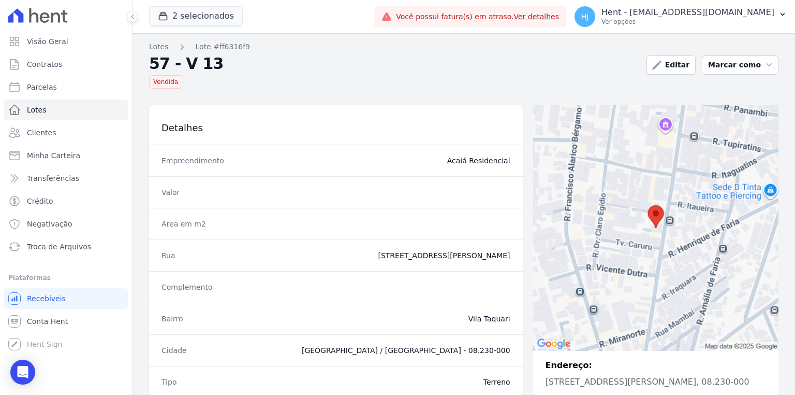
drag, startPoint x: 454, startPoint y: 166, endPoint x: 512, endPoint y: 169, distance: 58.1
click at [512, 169] on div "Empreendimento Acaiá Residencial" at bounding box center [336, 160] width 374 height 32
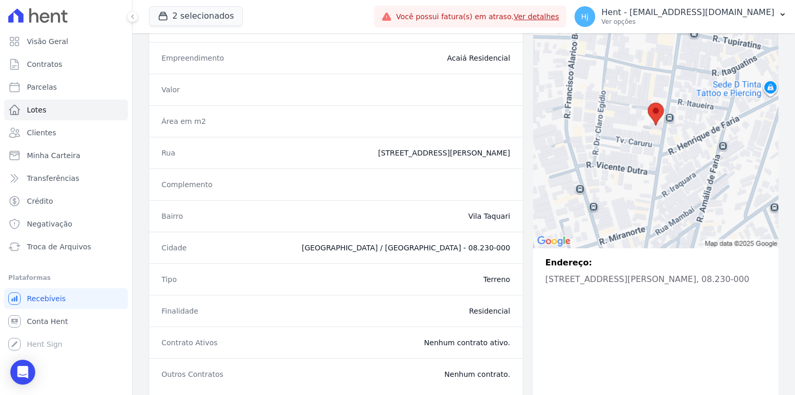
scroll to position [163, 0]
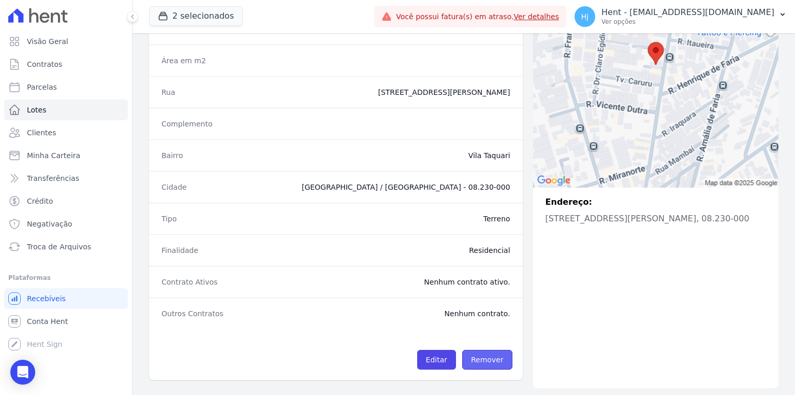
click at [487, 359] on link "Remover" at bounding box center [487, 360] width 50 height 20
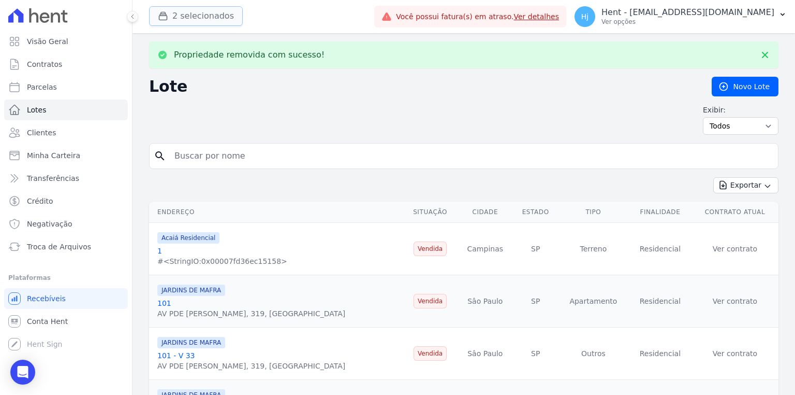
click at [212, 16] on button "2 selecionados" at bounding box center [196, 16] width 94 height 20
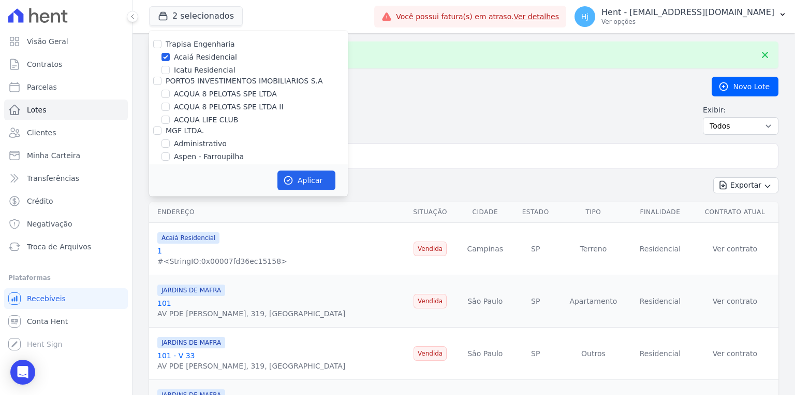
click at [202, 57] on label "Acaiá Residencial" at bounding box center [205, 57] width 63 height 11
click at [170, 57] on input "Acaiá Residencial" at bounding box center [166, 57] width 8 height 8
checkbox input "false"
drag, startPoint x: 326, startPoint y: 180, endPoint x: 269, endPoint y: 184, distance: 57.6
click at [326, 180] on button "Aplicar" at bounding box center [307, 180] width 58 height 20
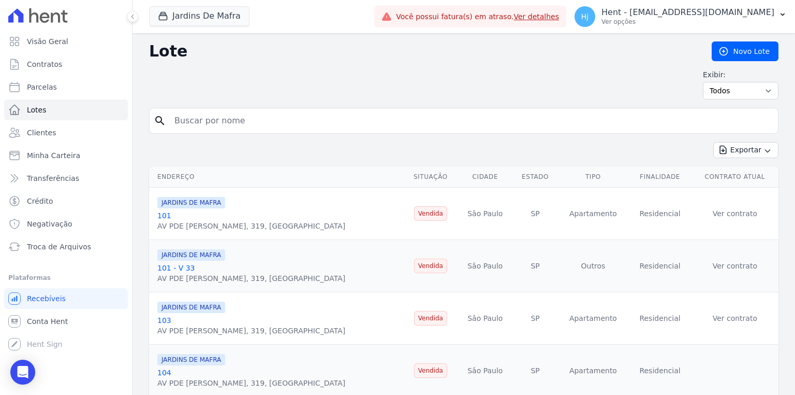
click at [257, 121] on input "search" at bounding box center [471, 120] width 606 height 21
click at [731, 51] on link "Novo Lote" at bounding box center [745, 51] width 67 height 20
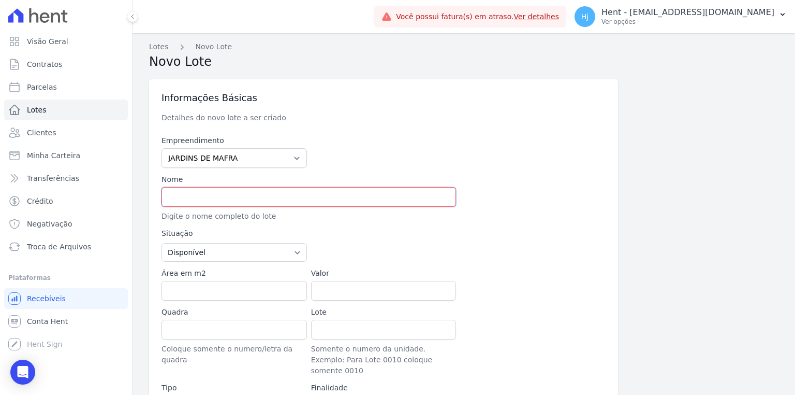
click at [251, 195] on input "text" at bounding box center [309, 197] width 295 height 20
type input "57 - V 13"
click at [227, 262] on div "Empreendimento Acaiá Residencial ACQUA 8 PELOTAS SPE LTDA ACQUA 8 PELOTAS SPE L…" at bounding box center [384, 302] width 444 height 334
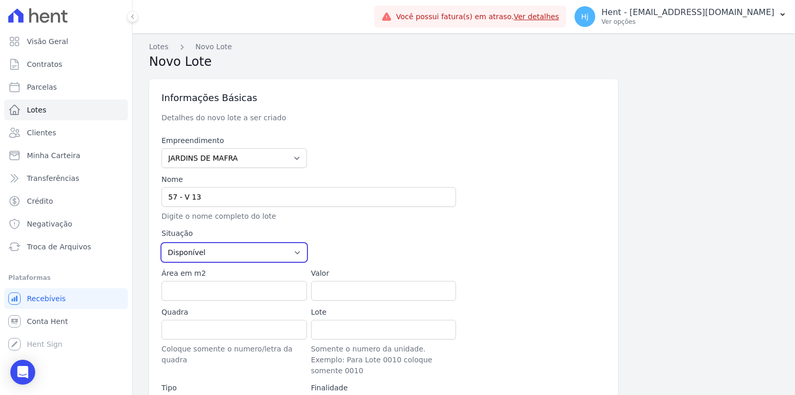
click at [228, 255] on select "Disponível Vendida Reservada Indisponível" at bounding box center [235, 252] width 146 height 19
select select "sold"
click at [162, 243] on select "Disponível Vendida Reservada Indisponível" at bounding box center [235, 252] width 146 height 19
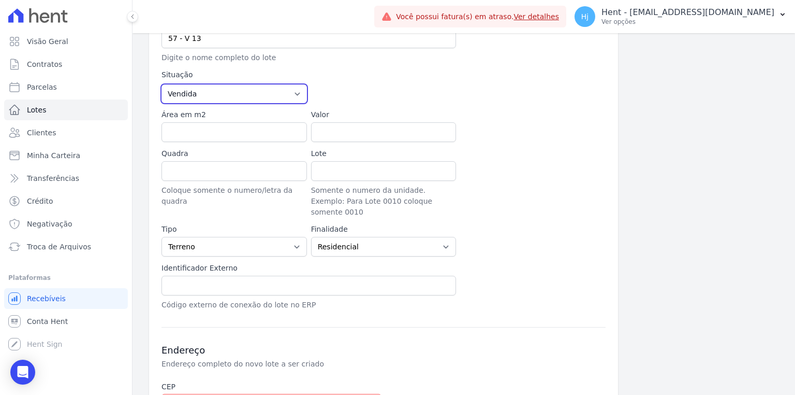
scroll to position [283, 0]
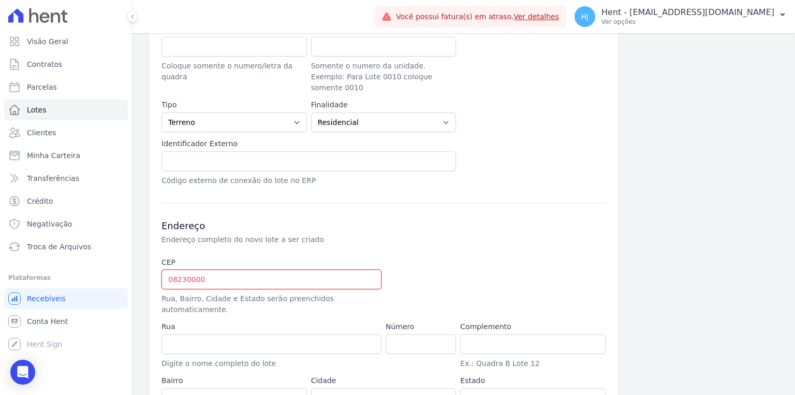
click at [298, 269] on input "08230000" at bounding box center [272, 279] width 220 height 20
click at [399, 334] on input "number" at bounding box center [421, 344] width 70 height 20
type input "319"
click at [253, 276] on div "CEP 08230000 Rua, Bairro, Cidade e Estado serão preenchidos automaticamente." at bounding box center [272, 286] width 220 height 58
click at [189, 269] on input "08230000" at bounding box center [272, 279] width 220 height 20
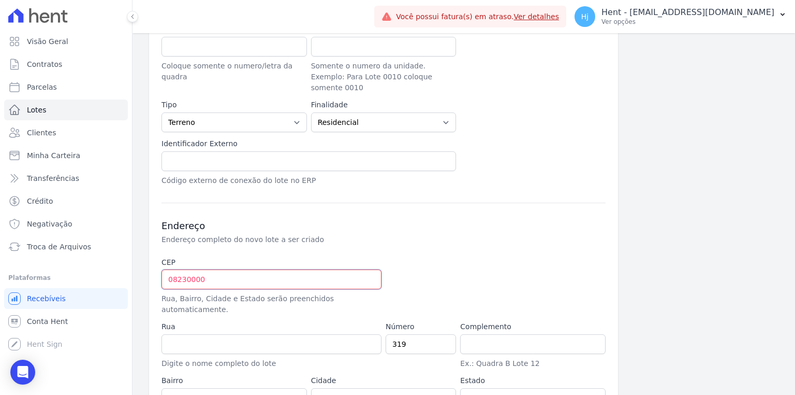
type input "08.230-000"
type input "Avenida Padre Gregório Mafra"
type input "Vila Taquari"
type input "São Paulo"
select select "SP"
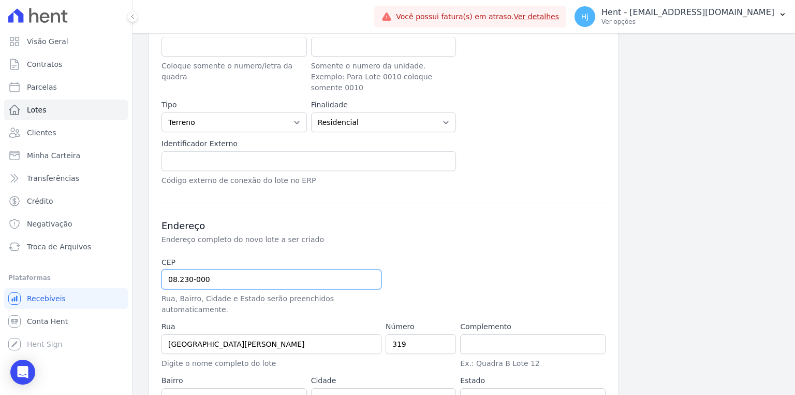
type input "08.230-000"
click at [423, 334] on input "319" at bounding box center [421, 344] width 70 height 20
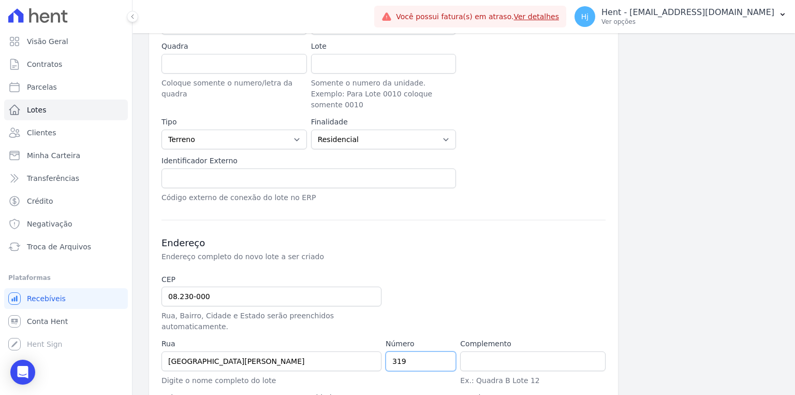
scroll to position [324, 0]
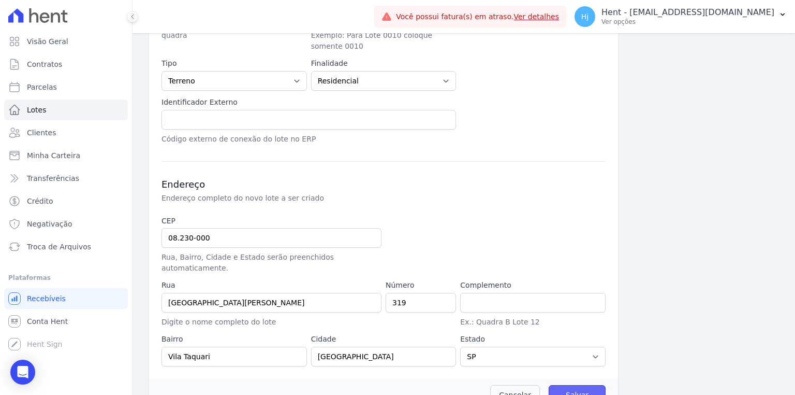
click at [565, 385] on input "Salvar" at bounding box center [577, 395] width 57 height 20
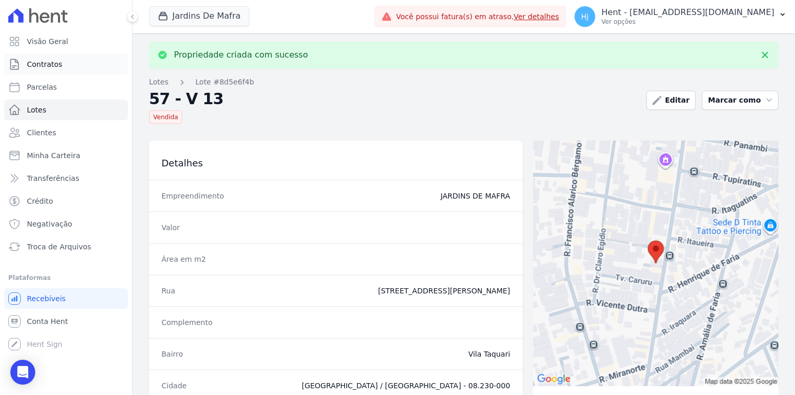
click at [51, 68] on span "Contratos" at bounding box center [44, 64] width 35 height 10
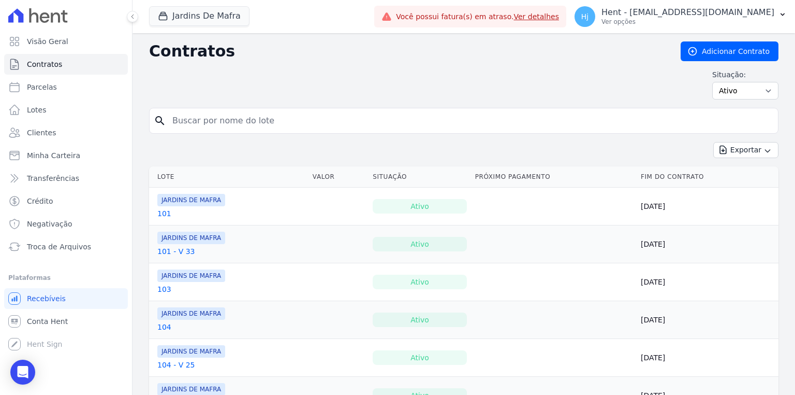
click at [221, 126] on input "search" at bounding box center [470, 120] width 608 height 21
type input "57"
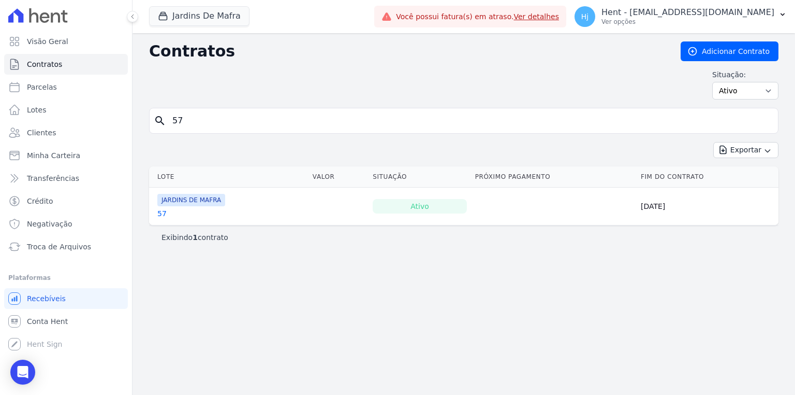
click at [163, 214] on link "57" at bounding box center [161, 213] width 9 height 10
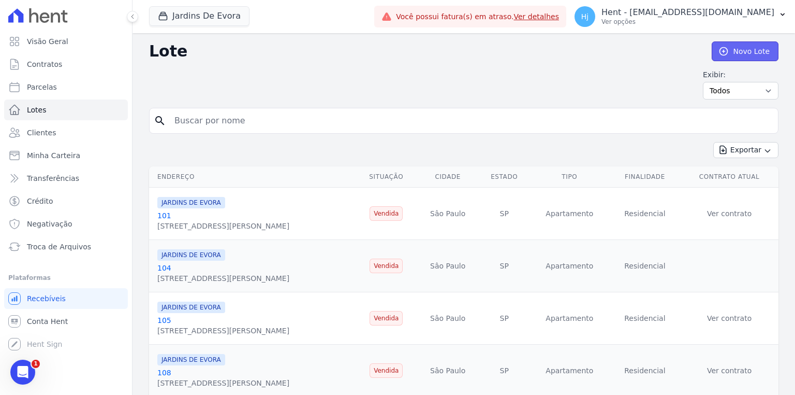
click at [744, 52] on link "Novo Lote" at bounding box center [745, 51] width 67 height 20
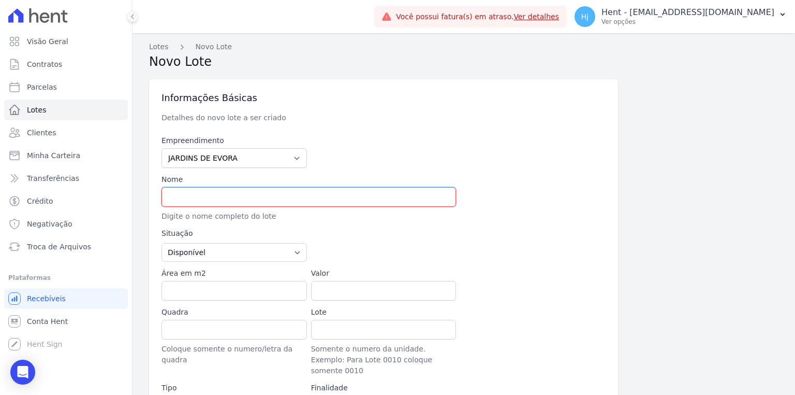
click at [193, 187] on input "text" at bounding box center [309, 197] width 295 height 20
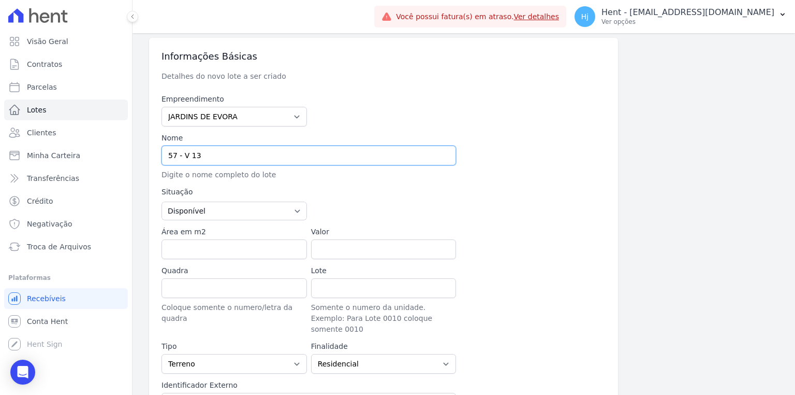
scroll to position [124, 0]
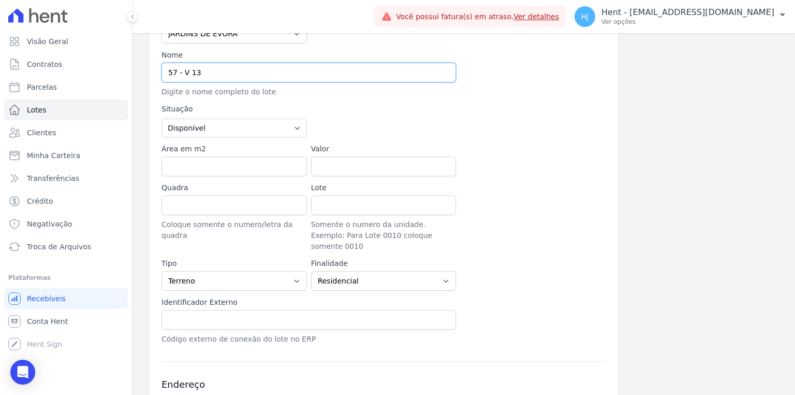
type input "57 - V 13"
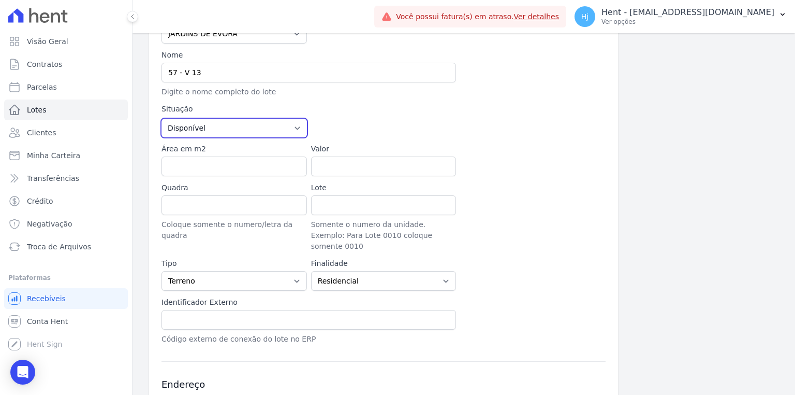
click at [226, 126] on select "Disponível Vendida Reservada Indisponível" at bounding box center [235, 128] width 146 height 19
select select "sold"
click at [162, 119] on select "Disponível Vendida Reservada Indisponível" at bounding box center [235, 128] width 146 height 19
click at [221, 271] on select "Casa Apartamento Escritório Flat Loja Espaço Comercial Terreno Outros" at bounding box center [235, 281] width 146 height 20
select select "apartment"
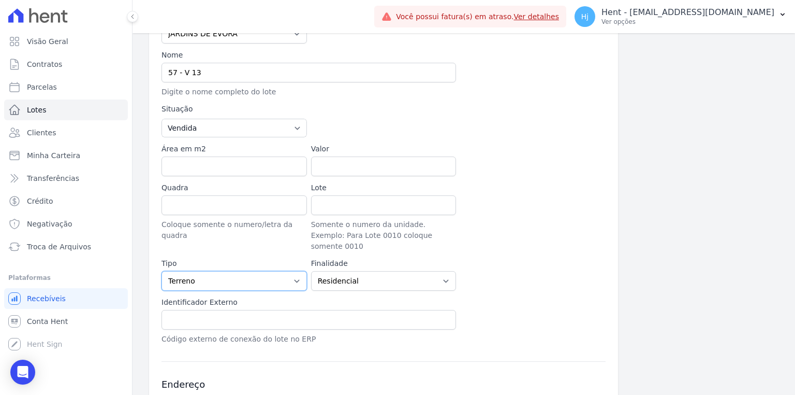
click at [162, 271] on select "Casa Apartamento Escritório Flat Loja Espaço Comercial Terreno Outros" at bounding box center [235, 281] width 146 height 20
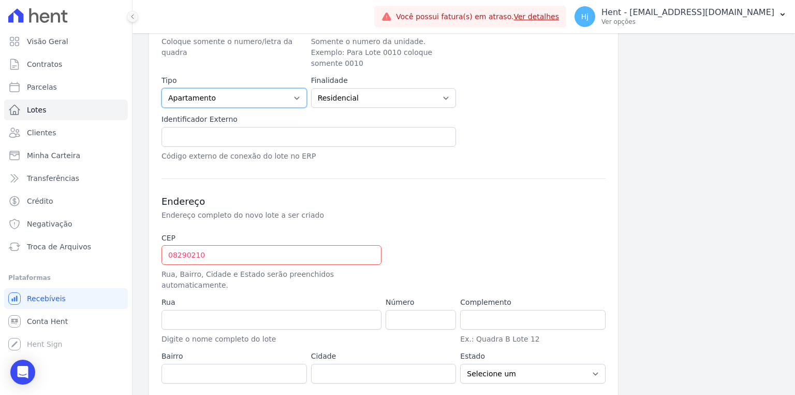
scroll to position [324, 0]
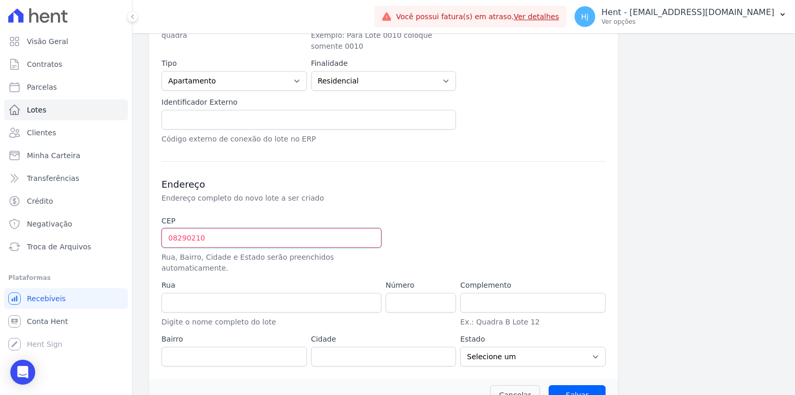
drag, startPoint x: 235, startPoint y: 226, endPoint x: 152, endPoint y: 225, distance: 82.9
click at [152, 225] on div "Informações Básicas Detalhes do novo lote a ser criado Empreendimento Acaiá Res…" at bounding box center [383, 67] width 469 height 624
click at [164, 228] on input "text" at bounding box center [272, 238] width 220 height 20
type input "08.230-000"
type input "Avenida Padre Gregório Mafra"
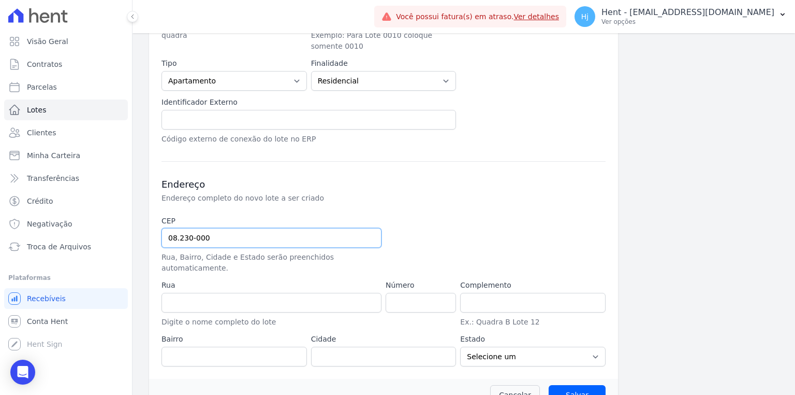
type input "Vila Taquari"
type input "São Paulo"
select select "SP"
type input "08.230-000"
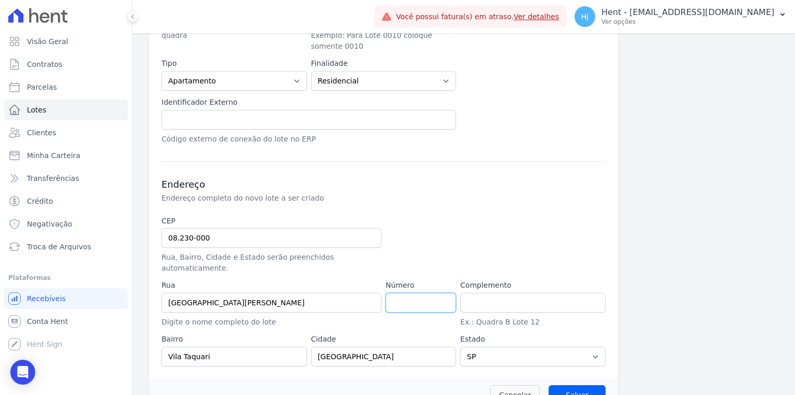
click at [437, 293] on input "number" at bounding box center [421, 303] width 70 height 20
type input "319"
click at [583, 385] on input "Salvar" at bounding box center [577, 395] width 57 height 20
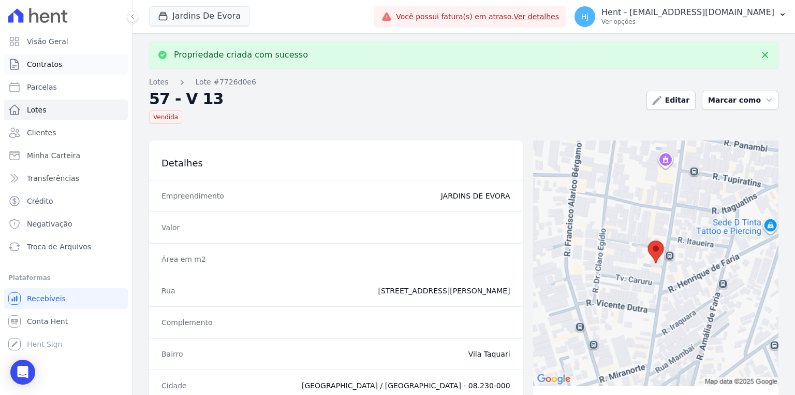
click at [39, 65] on span "Contratos" at bounding box center [44, 64] width 35 height 10
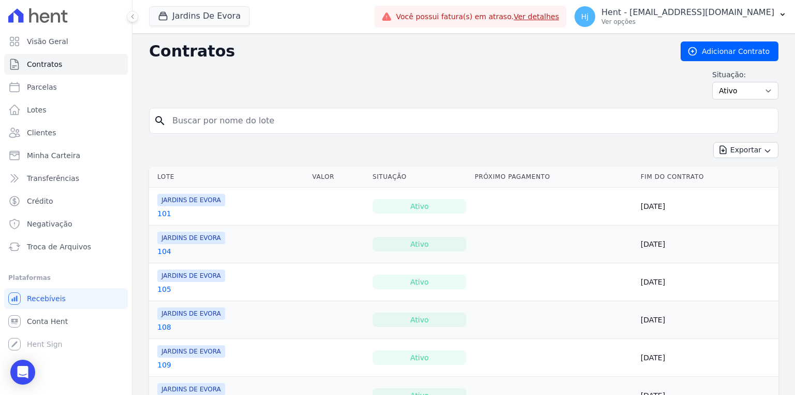
click at [247, 122] on input "search" at bounding box center [470, 120] width 608 height 21
type input "57"
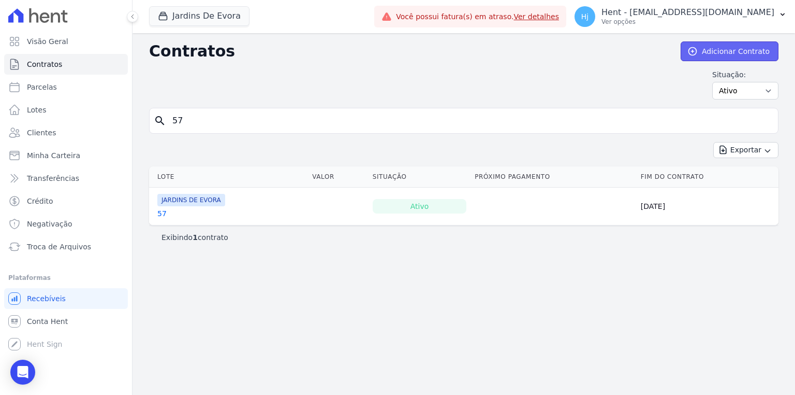
click at [717, 46] on link "Adicionar Contrato" at bounding box center [730, 51] width 98 height 20
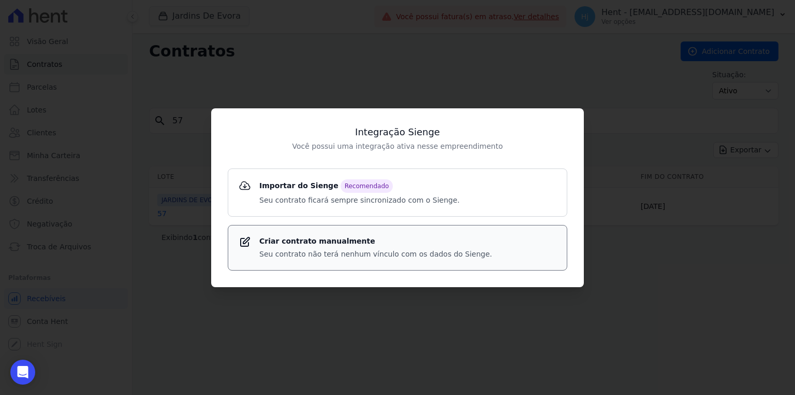
click at [318, 245] on strong "Criar contrato manualmente" at bounding box center [375, 241] width 233 height 11
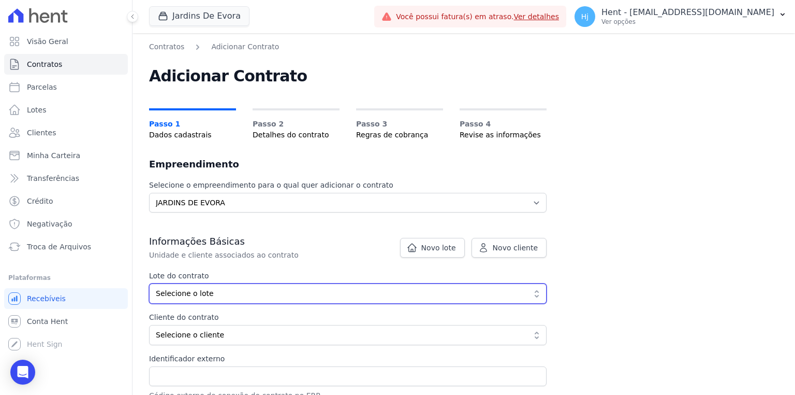
click at [210, 294] on span "Selecione o lote" at bounding box center [341, 293] width 370 height 11
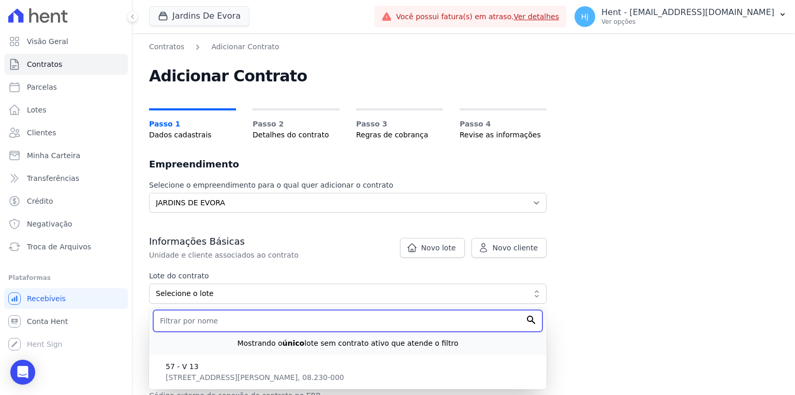
click at [209, 327] on input "text" at bounding box center [347, 321] width 389 height 22
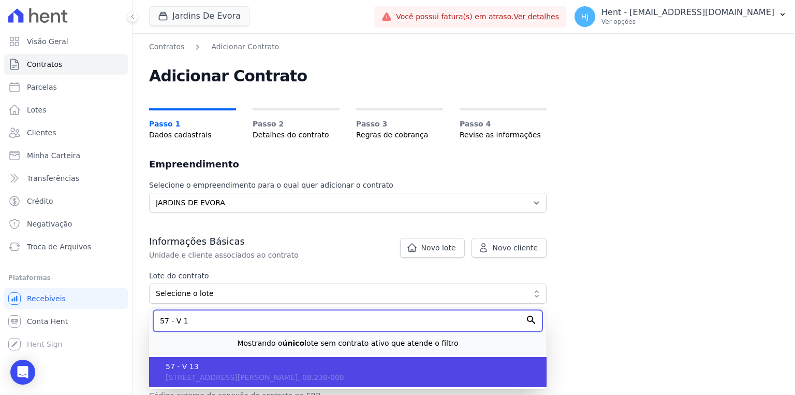
type input "57 - V 1"
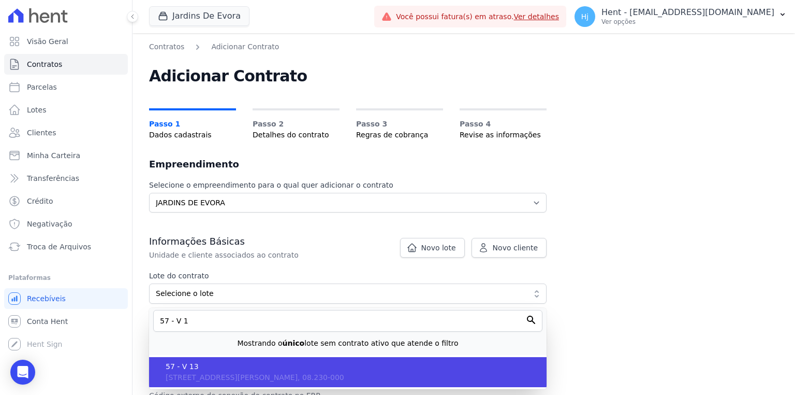
click at [205, 363] on span "57 - V 13" at bounding box center [352, 366] width 373 height 11
type input "7726d0e6-7eb0-4fa8-a0d5-dbc765b0bc46"
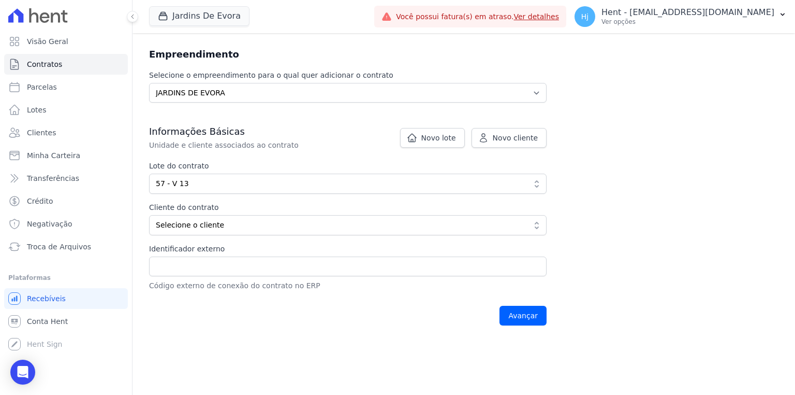
scroll to position [166, 0]
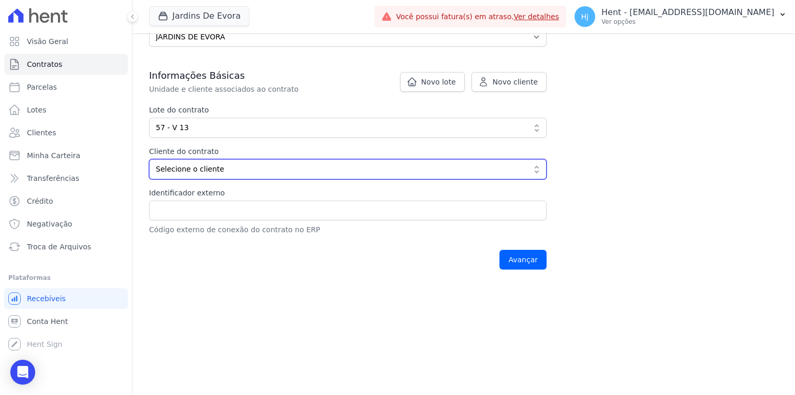
click at [191, 168] on span "Selecione o cliente" at bounding box center [341, 169] width 370 height 11
click at [222, 166] on span "Selecione o cliente" at bounding box center [341, 169] width 370 height 11
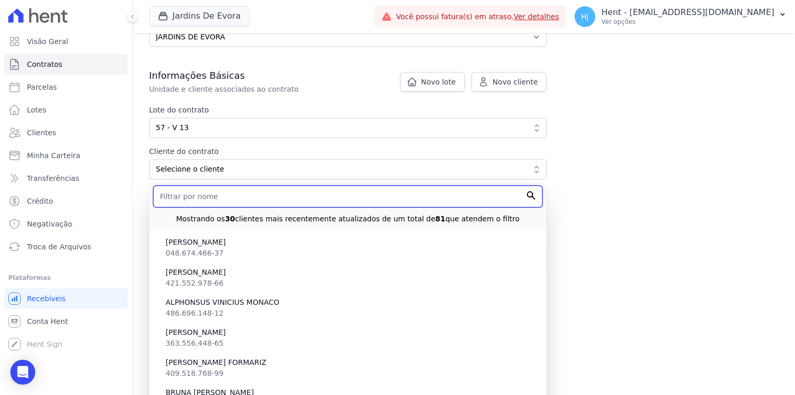
click at [195, 200] on input "text" at bounding box center [347, 196] width 389 height 22
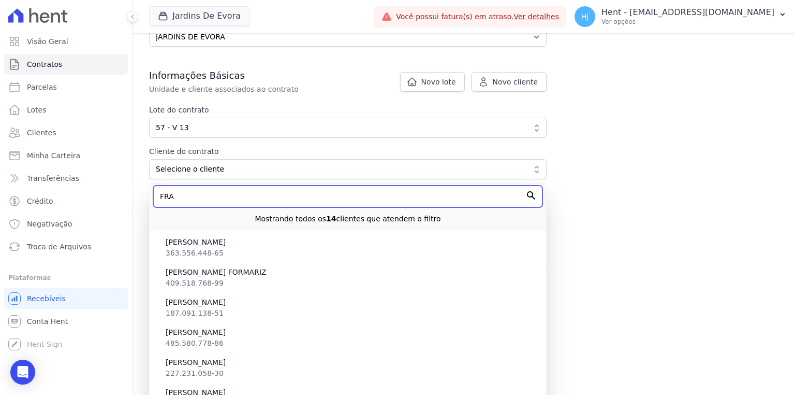
scroll to position [95, 0]
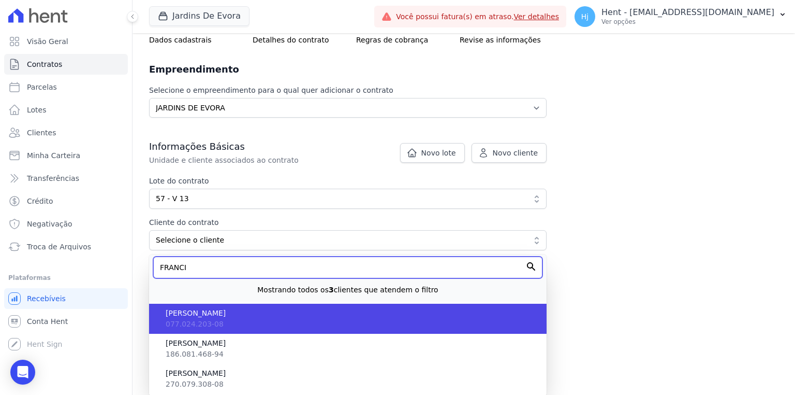
type input "FRANCI"
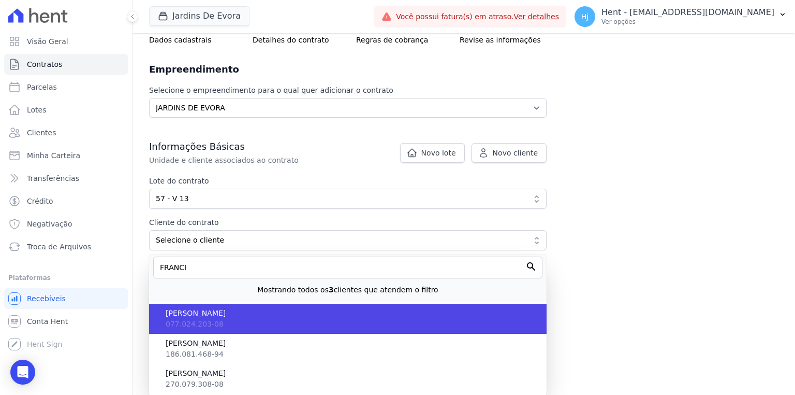
click at [232, 313] on span "FRANCISCA LORRANI MORAES DE SOUSA" at bounding box center [352, 313] width 373 height 11
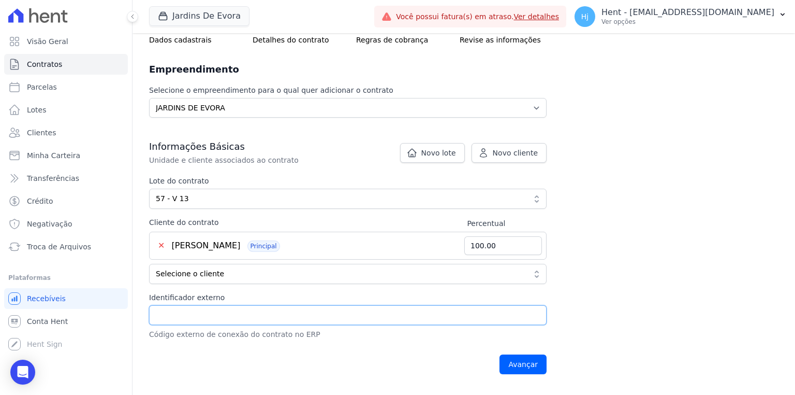
click at [213, 313] on input "Identificador externo" at bounding box center [348, 315] width 398 height 20
type input "57 - V 13"
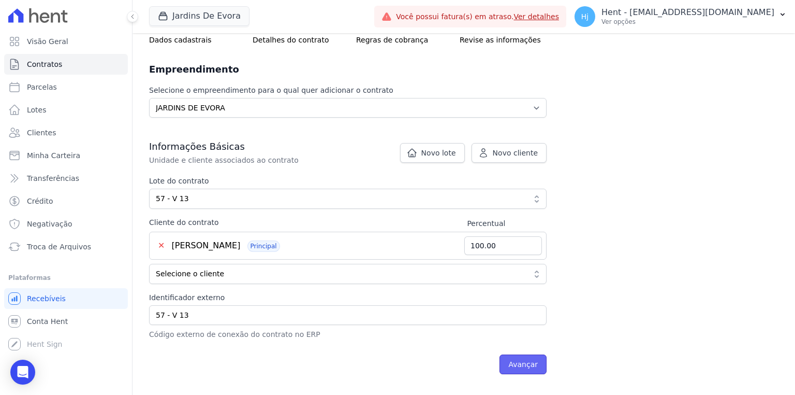
click at [515, 361] on input "Avançar" at bounding box center [523, 364] width 47 height 20
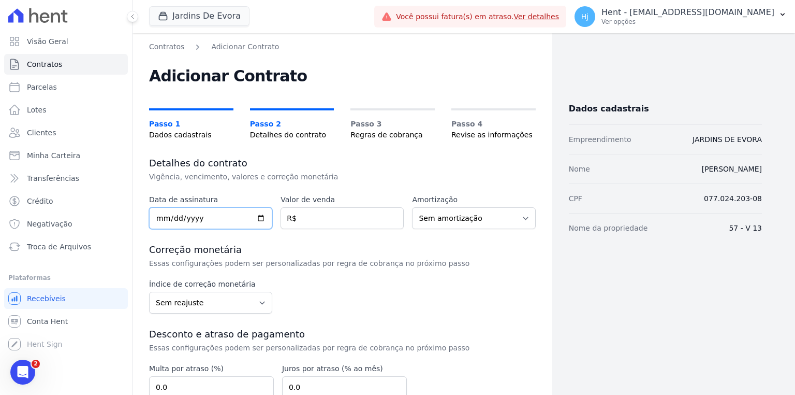
click at [153, 213] on input "date" at bounding box center [210, 218] width 123 height 22
type input "2025-08-01"
click at [315, 215] on input "number" at bounding box center [342, 218] width 123 height 22
click at [338, 222] on input "number" at bounding box center [342, 218] width 123 height 22
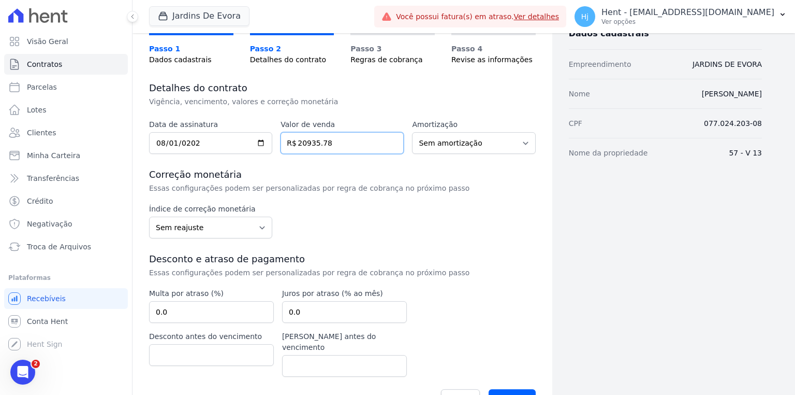
scroll to position [93, 0]
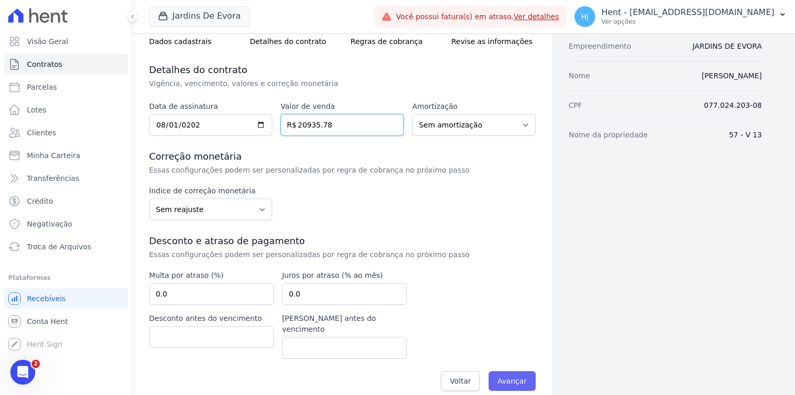
type input "20935.78"
click at [505, 371] on input "Avançar" at bounding box center [512, 381] width 47 height 20
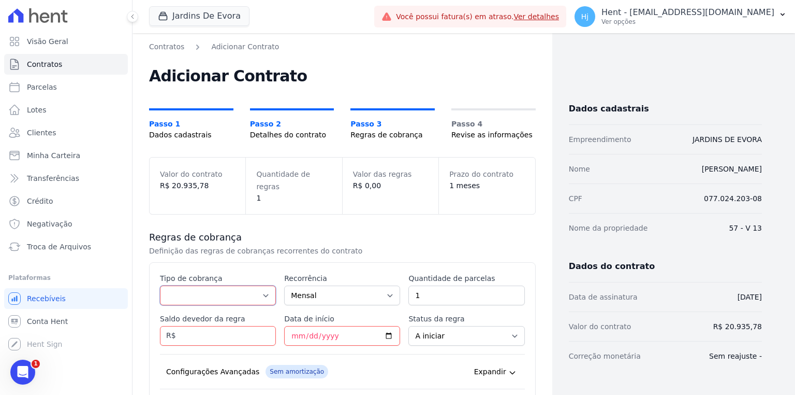
click at [186, 285] on select "Parcela Normal Entrada Sinal Intercalada Chaves Pré-chaves Pós-chaves Impostos …" at bounding box center [218, 295] width 116 height 20
select select "standard"
click at [160, 285] on select "Parcela Normal Entrada Sinal Intercalada Chaves Pré-chaves Pós-chaves Impostos …" at bounding box center [218, 295] width 116 height 20
click at [195, 326] on input "Saldo devedor da regra" at bounding box center [218, 336] width 116 height 20
type input "619.55"
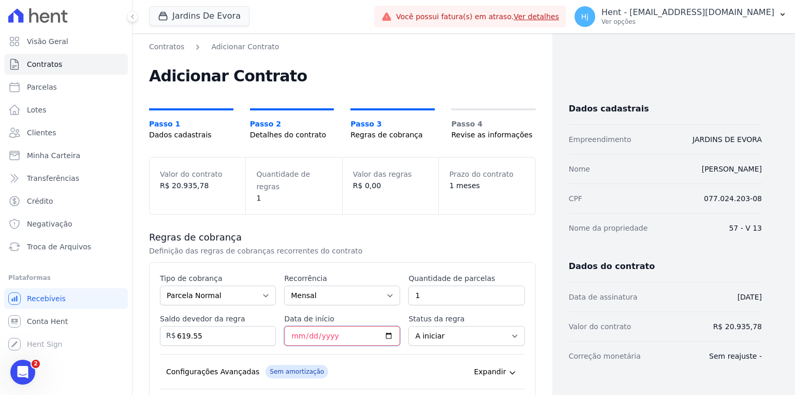
click at [298, 326] on input "Data de início" at bounding box center [342, 336] width 116 height 20
type input "2025-08-27"
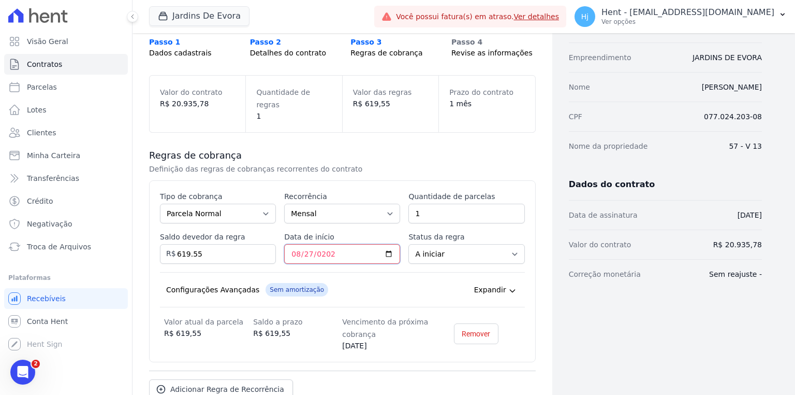
scroll to position [83, 0]
click at [505, 243] on select "A iniciar Em aberto" at bounding box center [467, 253] width 116 height 20
click at [328, 272] on div "Configurações Avançadas Sem amortização Price adjustment index/ Price adjustmen…" at bounding box center [342, 288] width 365 height 35
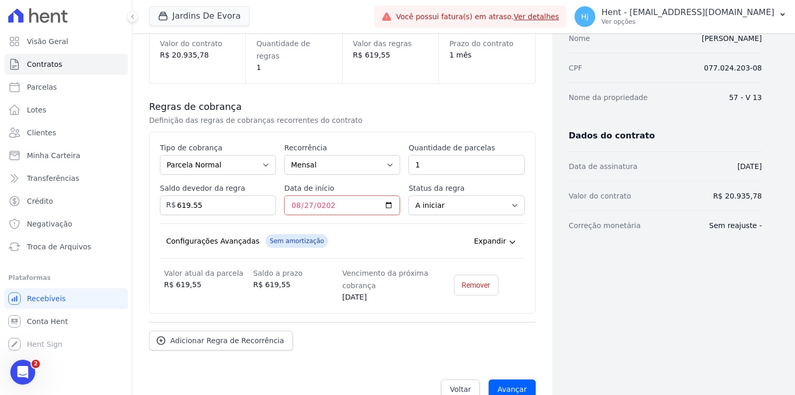
scroll to position [137, 0]
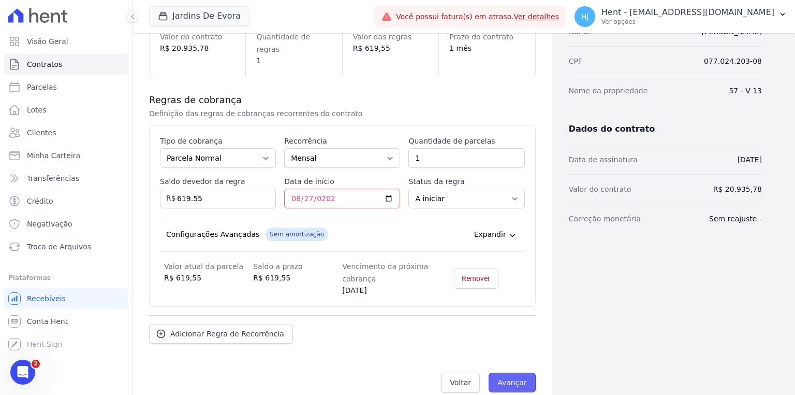
click at [520, 372] on input "Avançar" at bounding box center [512, 382] width 47 height 20
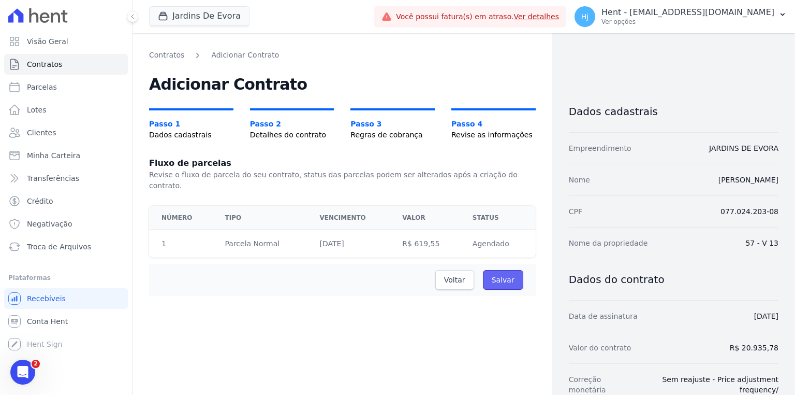
click at [499, 271] on input "Salvar" at bounding box center [503, 280] width 40 height 20
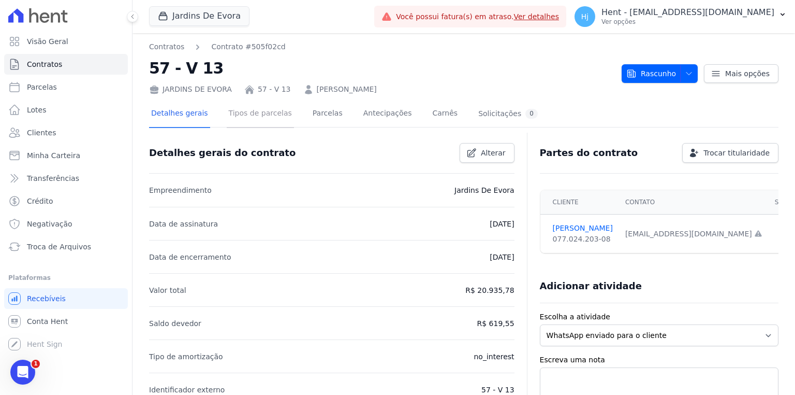
click at [246, 119] on link "Tipos de parcelas" at bounding box center [260, 113] width 67 height 27
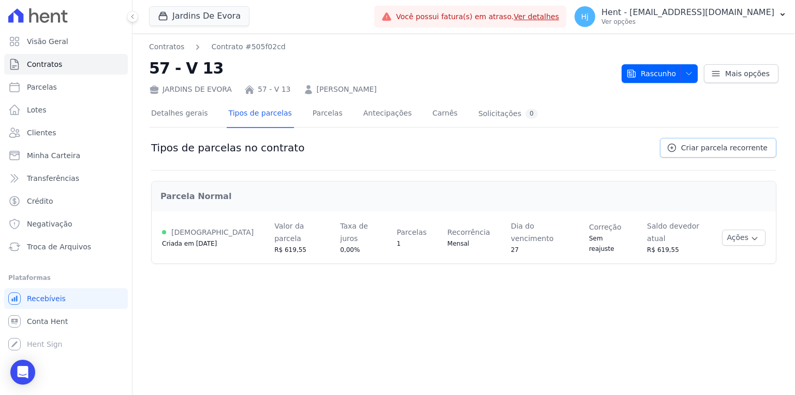
click at [726, 147] on span "Criar parcela recorrente" at bounding box center [725, 147] width 86 height 10
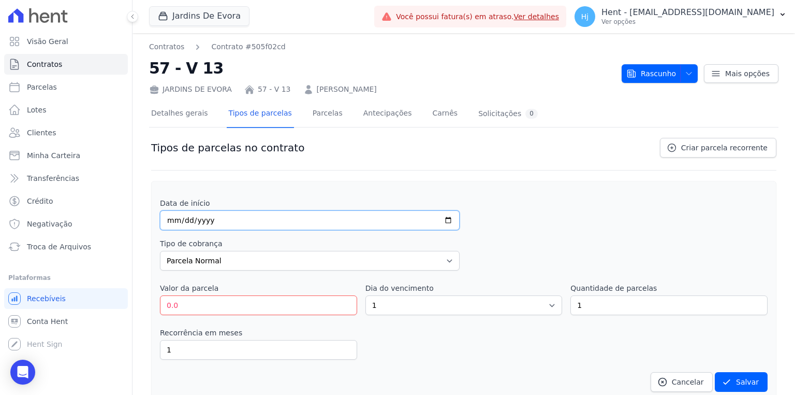
click at [170, 220] on input "date" at bounding box center [310, 220] width 300 height 20
type input "2025-12-20"
click at [188, 258] on select "Parcela Normal Entrada Sinal Intercalada Chaves Pré-chaves Pós-chaves Impostos …" at bounding box center [310, 261] width 300 height 20
select select "interleaved"
click at [160, 251] on select "Parcela Normal Entrada Sinal Intercalada Chaves Pré-chaves Pós-chaves Impostos …" at bounding box center [310, 261] width 300 height 20
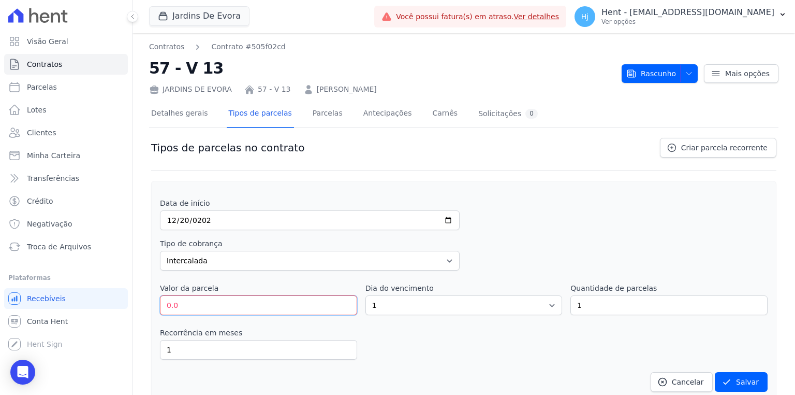
drag, startPoint x: 195, startPoint y: 312, endPoint x: 137, endPoint y: 307, distance: 57.8
click at [137, 307] on div "Contratos Contrato #505f02cd 57 - V 13 JARDINS DE EVORA 57 - V 13 FRANCISCA LOR…" at bounding box center [464, 271] width 663 height 477
type input "2188.07"
click at [415, 300] on select "1 2 3 4 5 6 7 8 9 10 11 12 13 14 15 16 17 18 19 20 21 22 23 24 25 26 27 28 29 3…" at bounding box center [464, 305] width 197 height 20
select select "20"
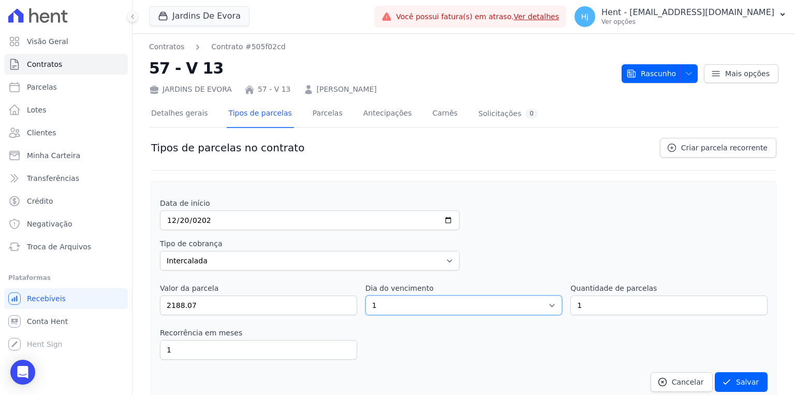
click at [366, 295] on select "1 2 3 4 5 6 7 8 9 10 11 12 13 14 15 16 17 18 19 20 21 22 23 24 25 26 27 28 29 3…" at bounding box center [464, 305] width 197 height 20
drag, startPoint x: 628, startPoint y: 306, endPoint x: 529, endPoint y: 307, distance: 98.4
click at [529, 307] on div "Valor da parcela 2188.07 Dia do vencimento 1 2 3 4 5 6 7 8 9 10 11 12 13 14 15 …" at bounding box center [464, 299] width 608 height 32
type input "2"
click at [263, 341] on input "1" at bounding box center [258, 350] width 197 height 20
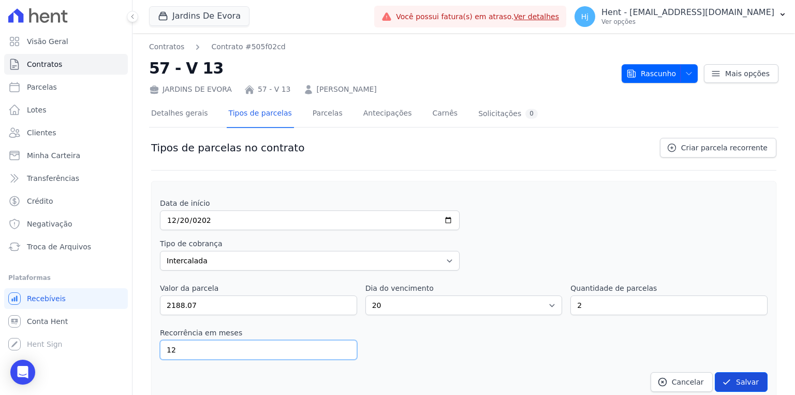
type input "12"
click at [733, 380] on button "Salvar" at bounding box center [741, 382] width 53 height 20
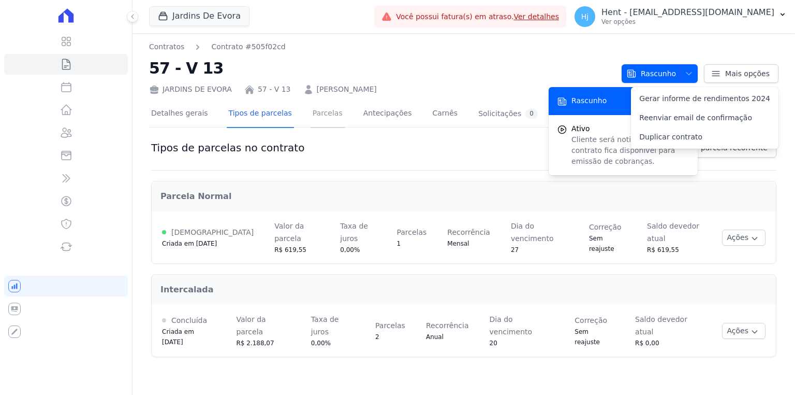
click at [311, 111] on link "Parcelas" at bounding box center [328, 113] width 34 height 27
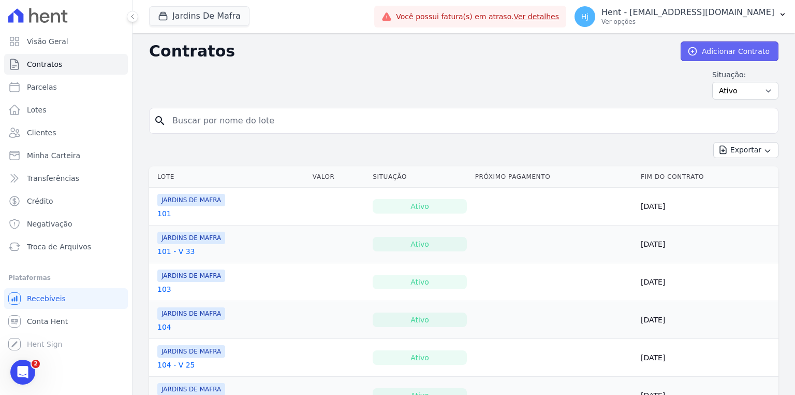
click at [694, 57] on link "Adicionar Contrato" at bounding box center [730, 51] width 98 height 20
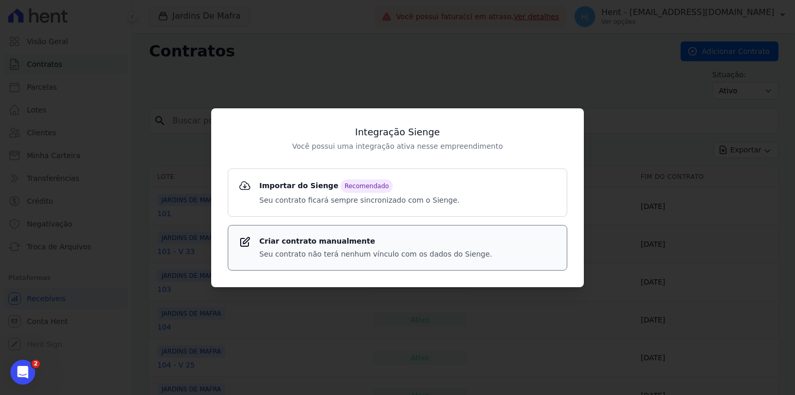
click at [339, 238] on strong "Criar contrato manualmente" at bounding box center [375, 241] width 233 height 11
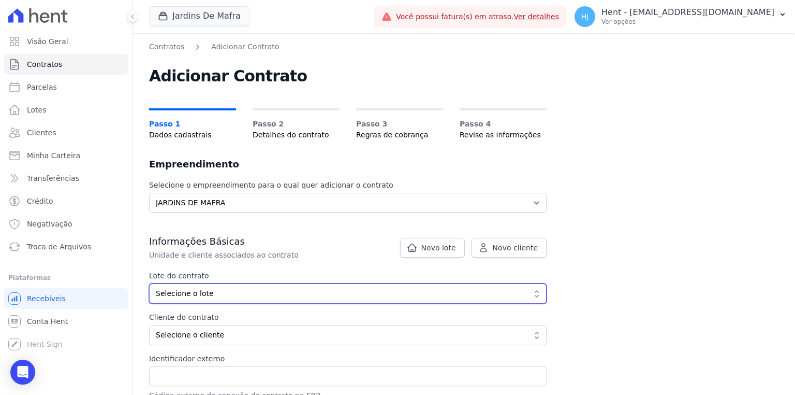
click at [233, 296] on span "Selecione o lote" at bounding box center [341, 293] width 370 height 11
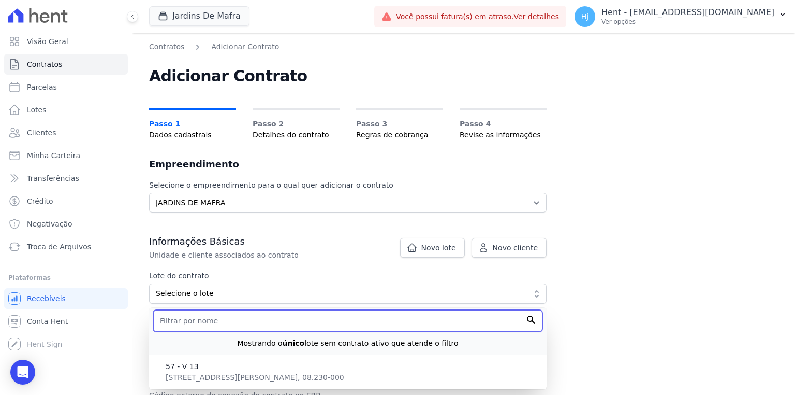
click at [199, 317] on input "text" at bounding box center [347, 321] width 389 height 22
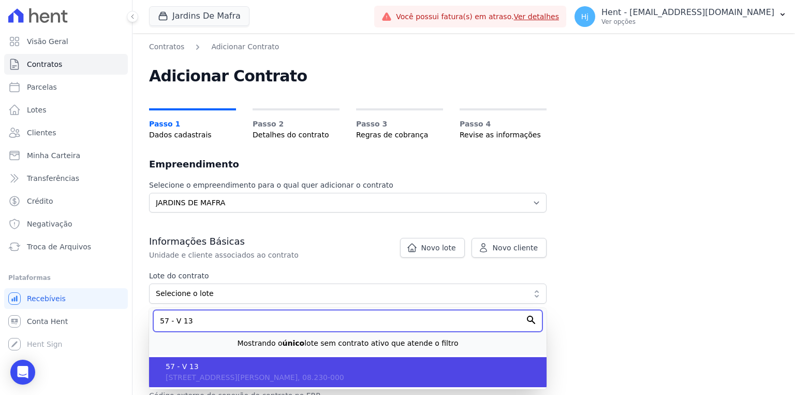
type input "57 - V 13"
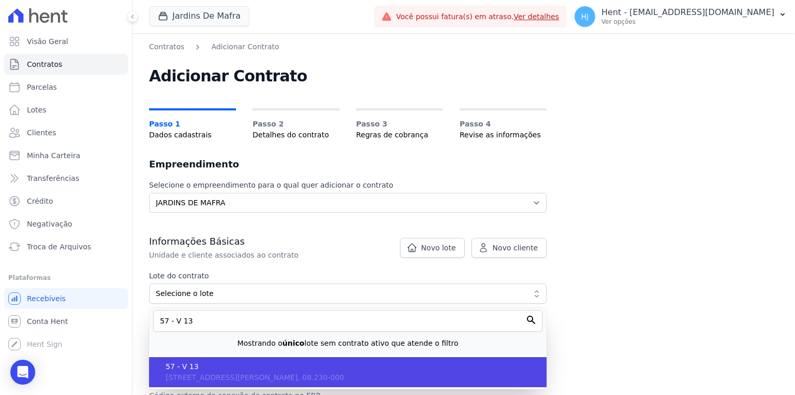
click at [188, 375] on span "[STREET_ADDRESS][PERSON_NAME], 08.230-000" at bounding box center [255, 377] width 179 height 8
type input "8d5e6f4b-beb7-444d-a919-105598ce9358"
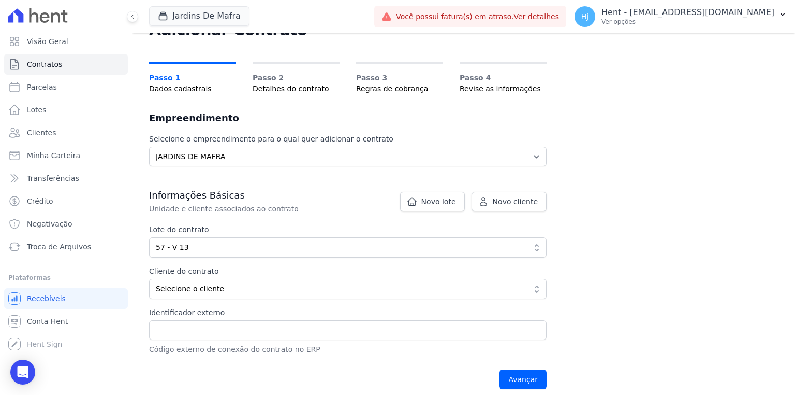
scroll to position [124, 0]
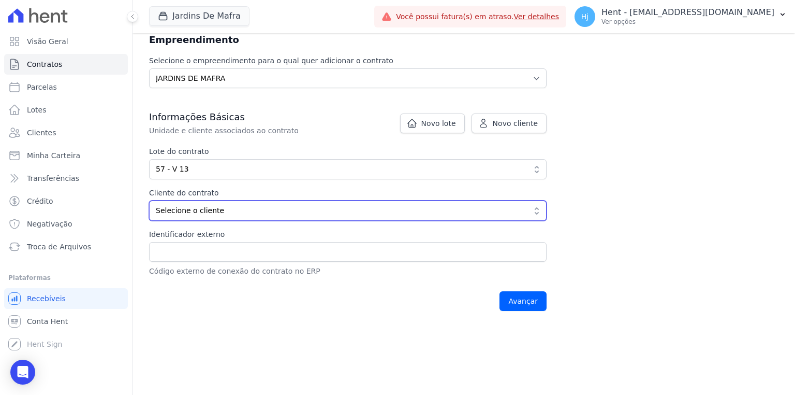
click at [193, 205] on span "Selecione o cliente" at bounding box center [341, 210] width 370 height 11
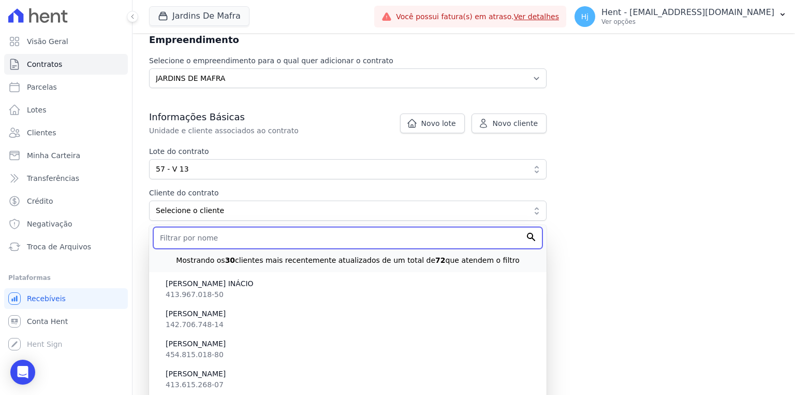
click at [187, 239] on input "text" at bounding box center [347, 238] width 389 height 22
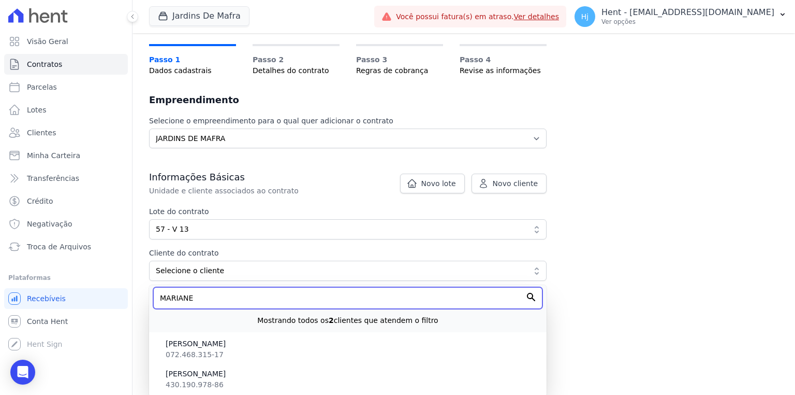
scroll to position [54, 0]
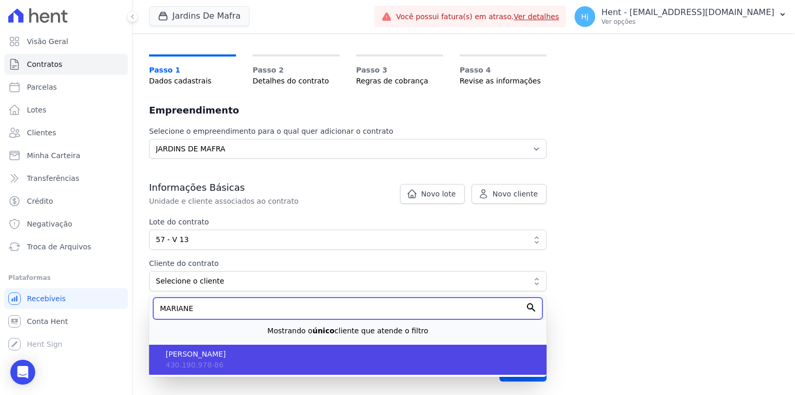
type input "MARIANE"
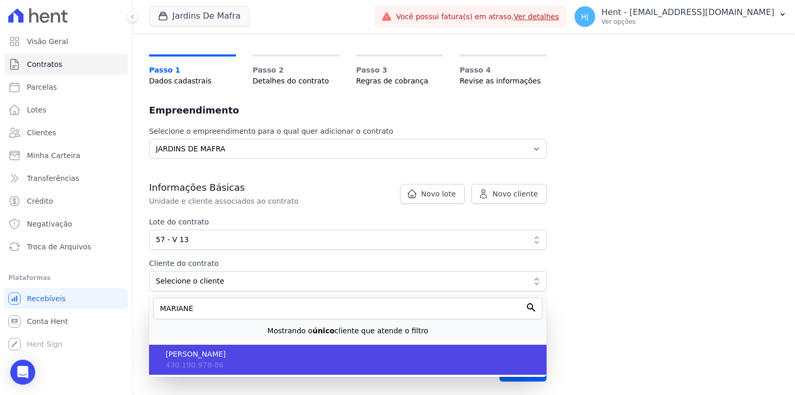
click at [205, 369] on li "[PERSON_NAME] 430.190.978-86" at bounding box center [348, 359] width 398 height 30
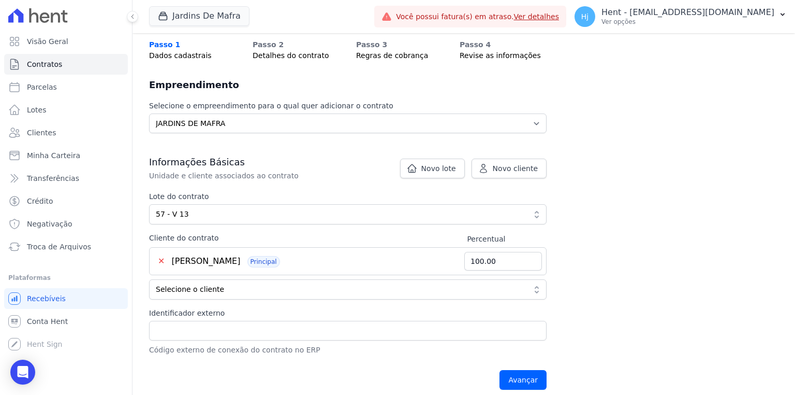
scroll to position [87, 0]
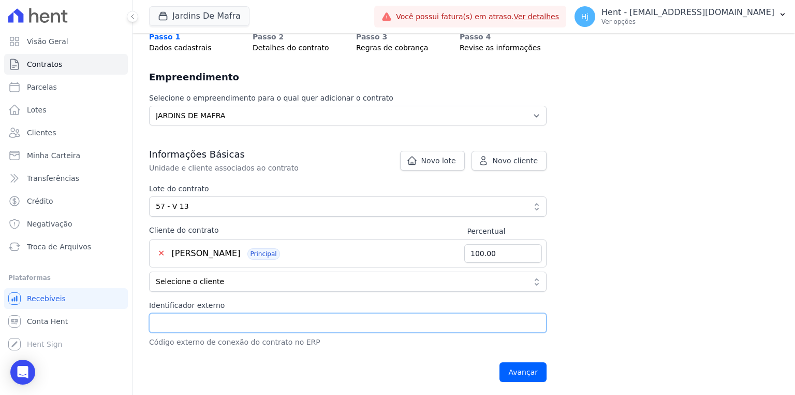
click at [303, 323] on input "Identificador externo" at bounding box center [348, 323] width 398 height 20
type input "57 - V 13"
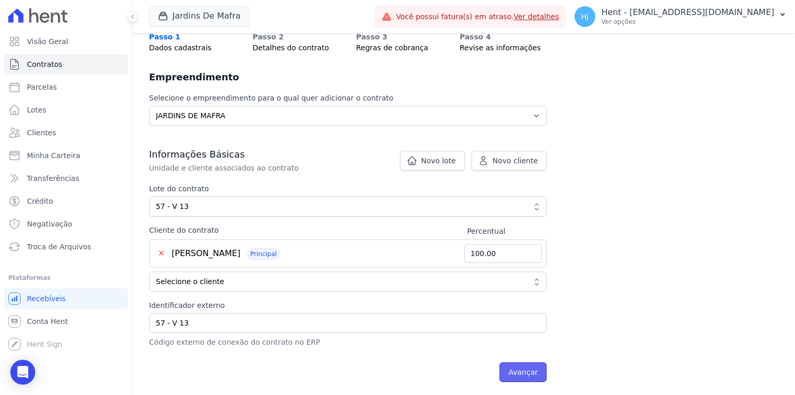
click at [516, 369] on input "Avançar" at bounding box center [523, 372] width 47 height 20
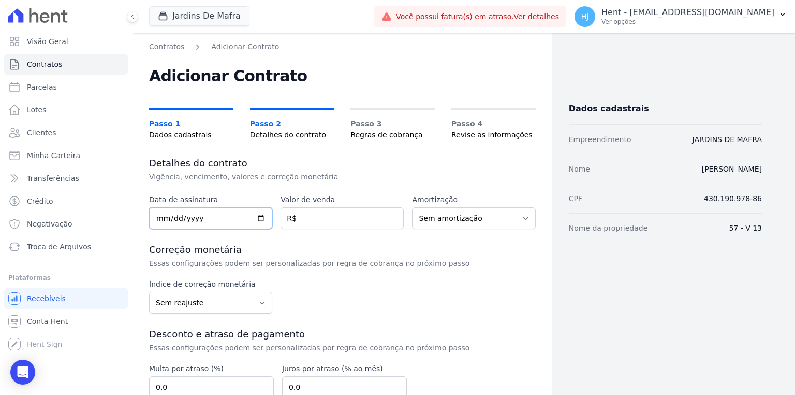
click at [162, 217] on input "date" at bounding box center [210, 218] width 123 height 22
type input "[DATE]"
click at [318, 214] on input "number" at bounding box center [342, 218] width 123 height 22
click at [325, 225] on input "number" at bounding box center [342, 218] width 123 height 22
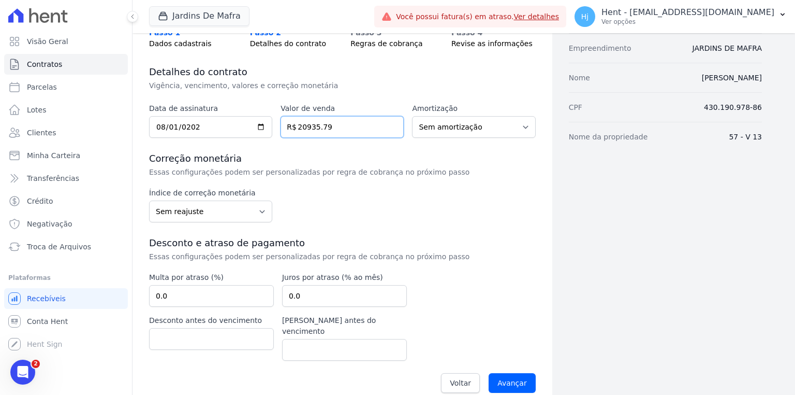
scroll to position [93, 0]
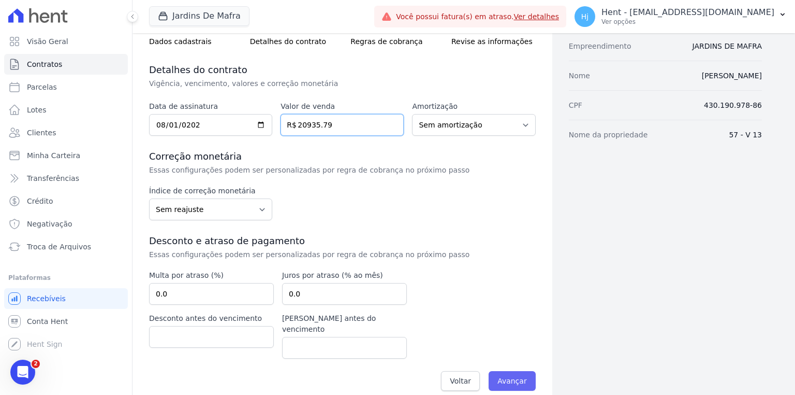
type input "20935.79"
drag, startPoint x: 502, startPoint y: 361, endPoint x: 502, endPoint y: 369, distance: 7.8
click at [502, 371] on input "Avançar" at bounding box center [512, 381] width 47 height 20
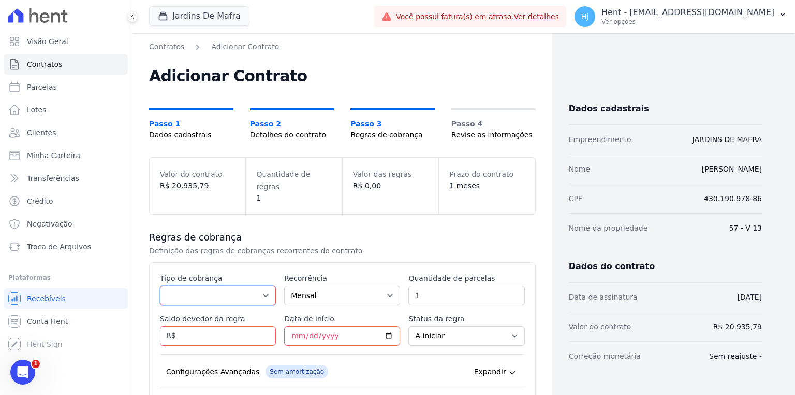
click at [187, 285] on select "Parcela Normal Entrada Sinal Intercalada Chaves Pré-chaves Pós-chaves Impostos …" at bounding box center [218, 295] width 116 height 20
select select "standard"
click at [160, 285] on select "Parcela Normal Entrada Sinal Intercalada Chaves Pré-chaves Pós-chaves Impostos …" at bounding box center [218, 295] width 116 height 20
drag, startPoint x: 420, startPoint y: 283, endPoint x: 411, endPoint y: 284, distance: 9.3
click at [411, 285] on input "1" at bounding box center [467, 295] width 116 height 20
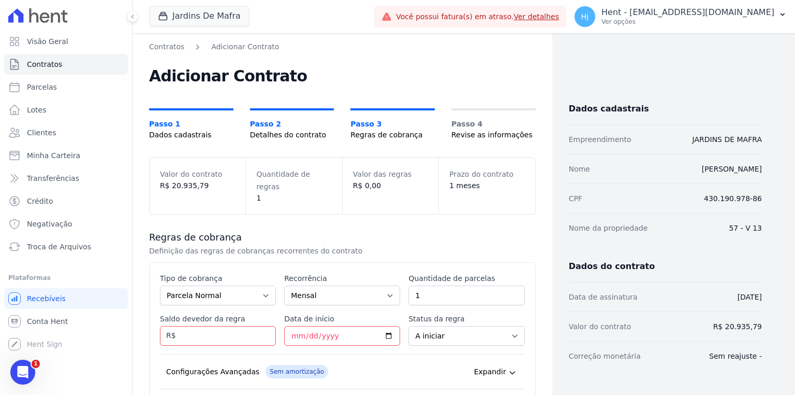
click at [760, 259] on div "Contratos Adicionar Contrato Adicionar Contrato Passo 1 Dados cadastrais Passo …" at bounding box center [464, 283] width 630 height 485
drag, startPoint x: 424, startPoint y: 271, endPoint x: 419, endPoint y: 278, distance: 8.6
click at [423, 273] on div "Quantidade de parcelas 1" at bounding box center [467, 289] width 116 height 32
drag, startPoint x: 421, startPoint y: 280, endPoint x: 412, endPoint y: 281, distance: 8.9
click at [412, 285] on input "1" at bounding box center [467, 295] width 116 height 20
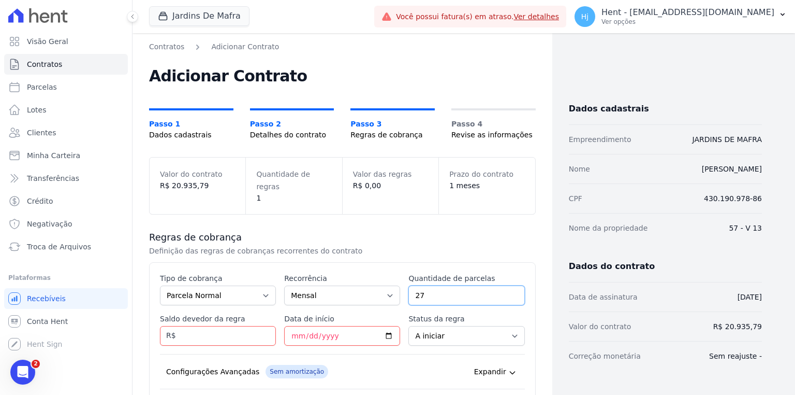
type input "27"
click at [235, 326] on input "Saldo devedor da regra" at bounding box center [218, 336] width 116 height 20
type input "619.55"
click at [293, 326] on input "Data de início" at bounding box center [342, 336] width 116 height 20
type input "2025-08-27"
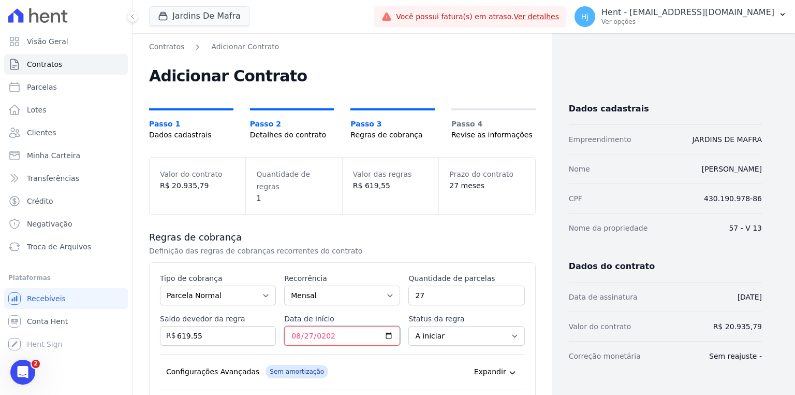
scroll to position [124, 0]
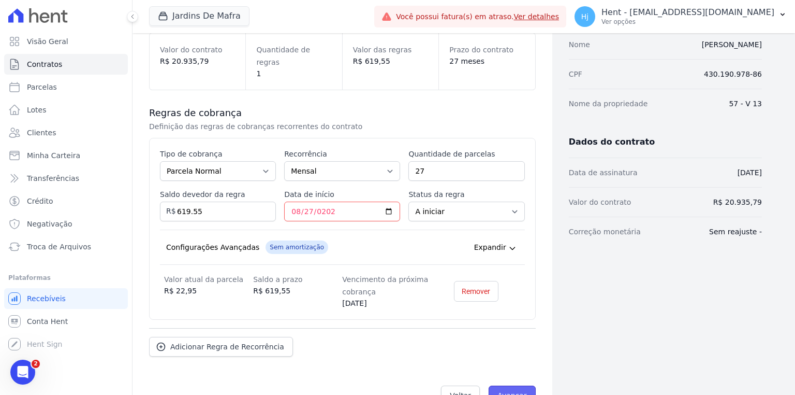
click at [508, 385] on input "Avançar" at bounding box center [512, 395] width 47 height 20
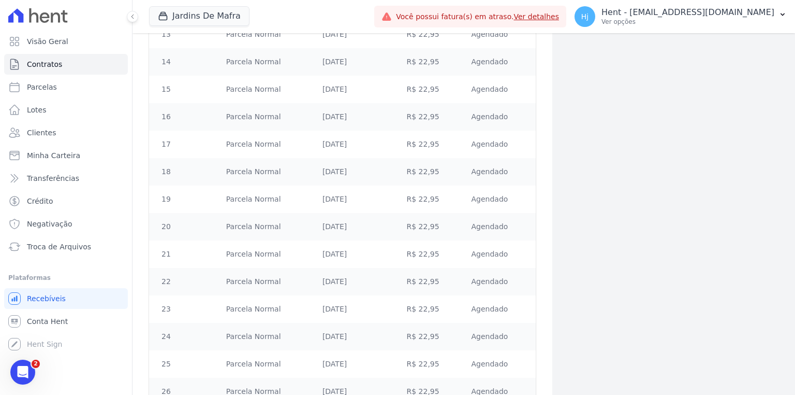
scroll to position [636, 0]
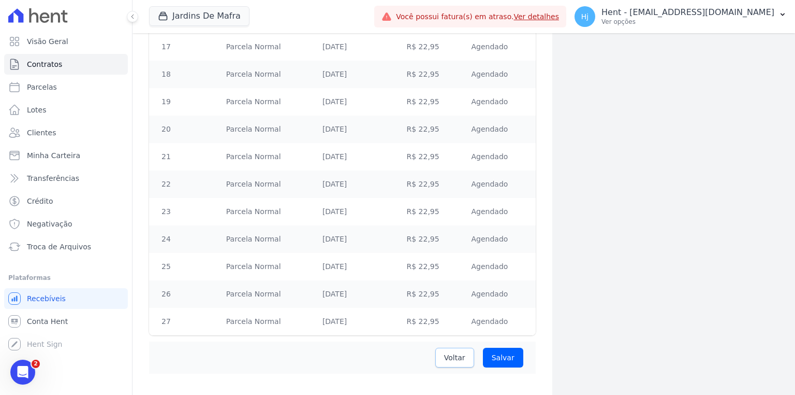
click at [447, 352] on span "Voltar" at bounding box center [454, 357] width 21 height 10
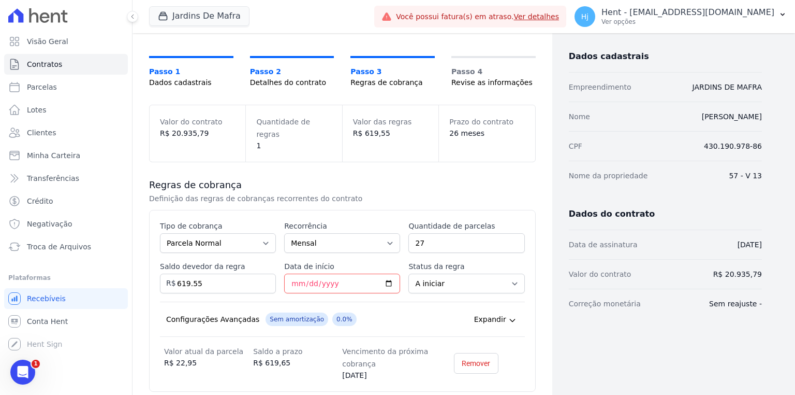
scroll to position [124, 0]
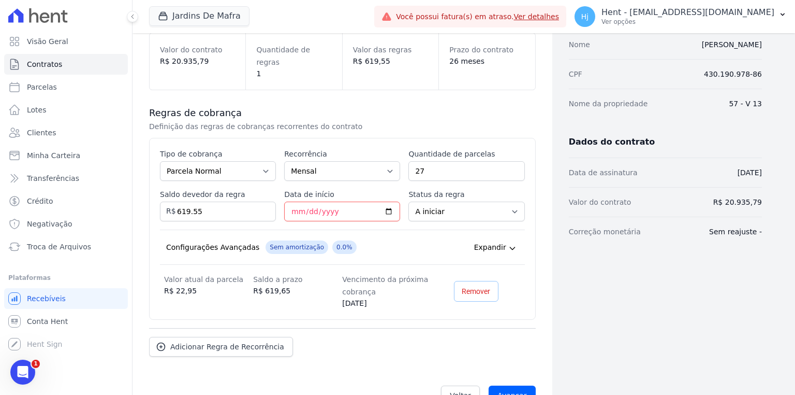
click at [481, 286] on span "Remover" at bounding box center [476, 291] width 28 height 10
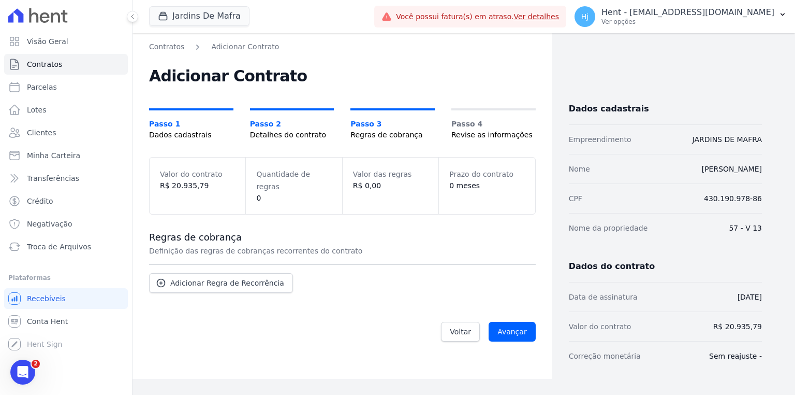
scroll to position [0, 0]
click at [511, 322] on input "Avançar" at bounding box center [512, 332] width 47 height 20
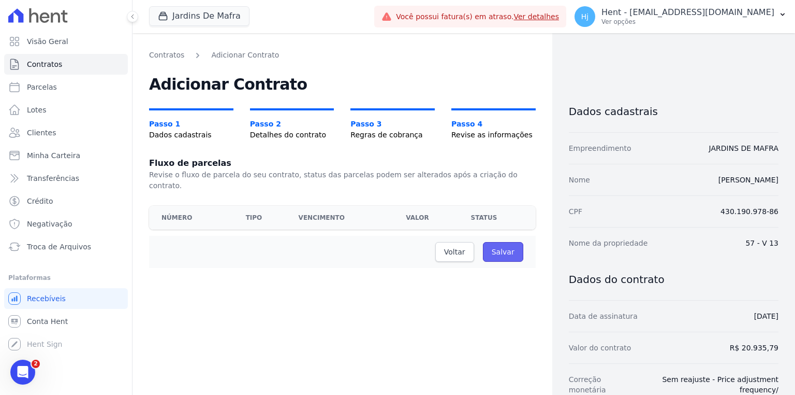
click at [508, 242] on input "Salvar" at bounding box center [503, 252] width 40 height 20
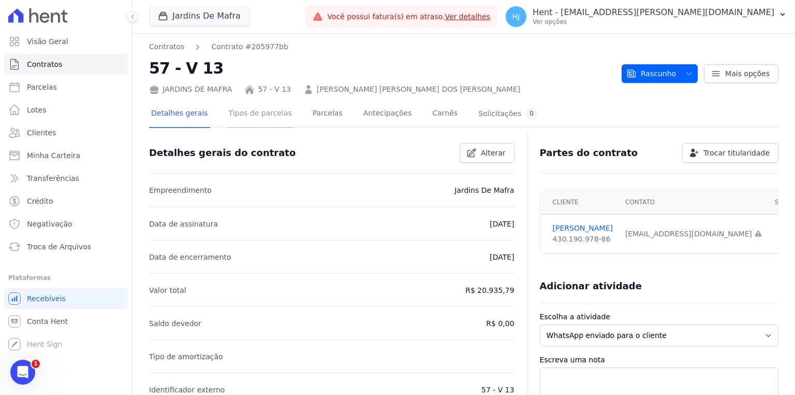
click at [259, 106] on link "Tipos de parcelas" at bounding box center [260, 113] width 67 height 27
click at [266, 115] on link "Tipos de parcelas" at bounding box center [260, 113] width 67 height 27
click at [311, 113] on link "Parcelas" at bounding box center [328, 113] width 34 height 27
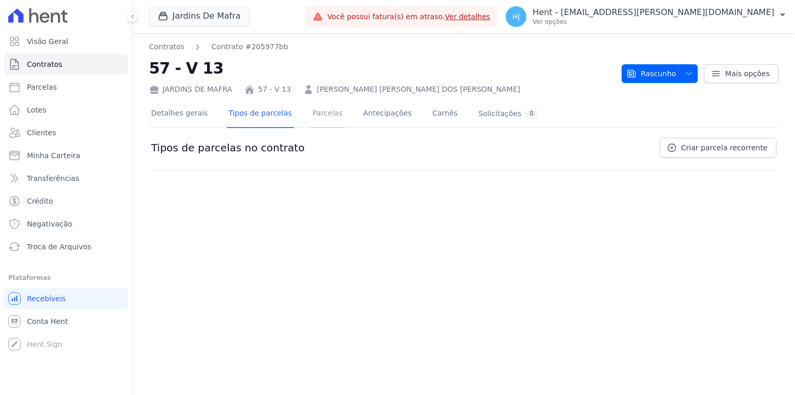
click at [315, 113] on link "Parcelas" at bounding box center [328, 113] width 34 height 27
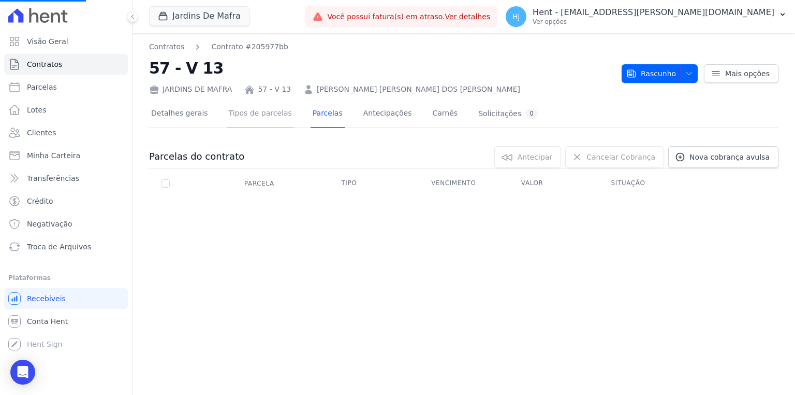
click at [257, 114] on link "Tipos de parcelas" at bounding box center [260, 113] width 67 height 27
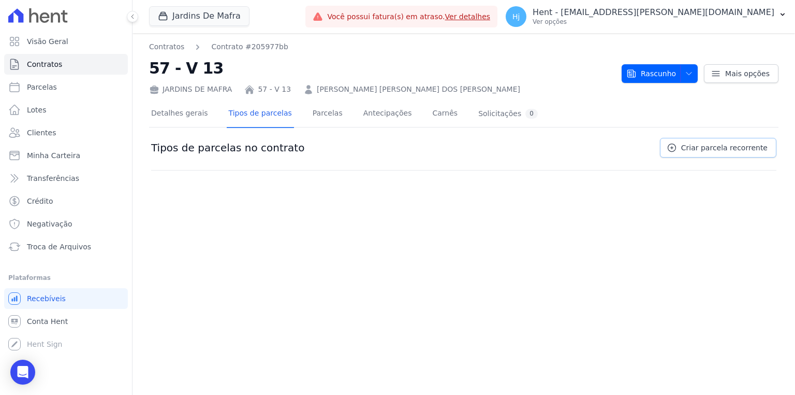
click at [694, 149] on span "Criar parcela recorrente" at bounding box center [725, 147] width 86 height 10
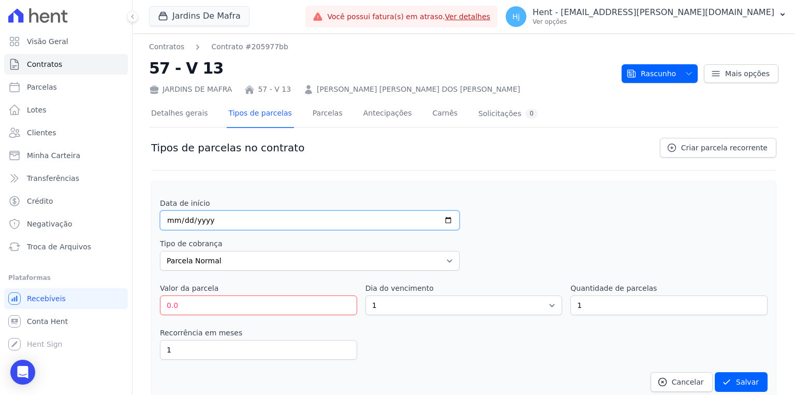
click at [162, 215] on input "date" at bounding box center [310, 220] width 300 height 20
type input "[DATE]"
drag, startPoint x: 190, startPoint y: 310, endPoint x: 163, endPoint y: 308, distance: 27.5
click at [163, 308] on input "0.0" at bounding box center [258, 305] width 197 height 20
type input "619.55"
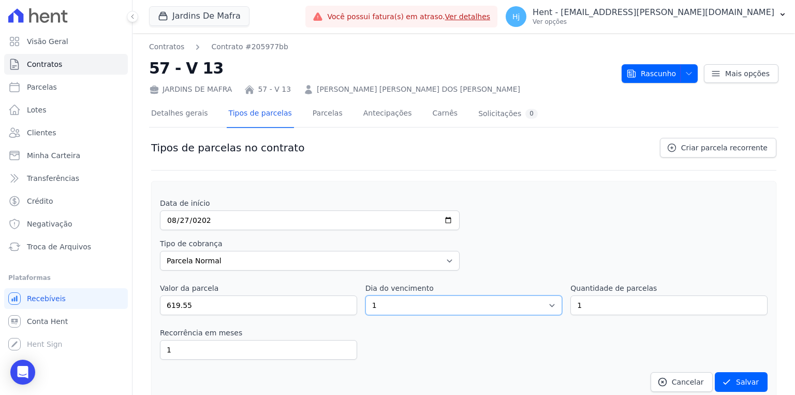
click at [381, 302] on select "1 2 3 4 5 6 7 8 9 10 11 12 13 14 15 16 17 18 19 20 21 22 23 24 25 26 27 28 29 3…" at bounding box center [464, 305] width 197 height 20
click at [366, 295] on select "1 2 3 4 5 6 7 8 9 10 11 12 13 14 15 16 17 18 19 20 21 22 23 24 25 26 27 28 29 3…" at bounding box center [464, 305] width 197 height 20
click at [467, 300] on select "1 2 3 4 5 6 7 8 9 10 11 12 13 14 15 16 17 18 19 20 21 22 23 24 25 26 27 28 29 3…" at bounding box center [464, 305] width 197 height 20
select select "27"
click at [366, 295] on select "1 2 3 4 5 6 7 8 9 10 11 12 13 14 15 16 17 18 19 20 21 22 23 24 25 26 27 28 29 3…" at bounding box center [464, 305] width 197 height 20
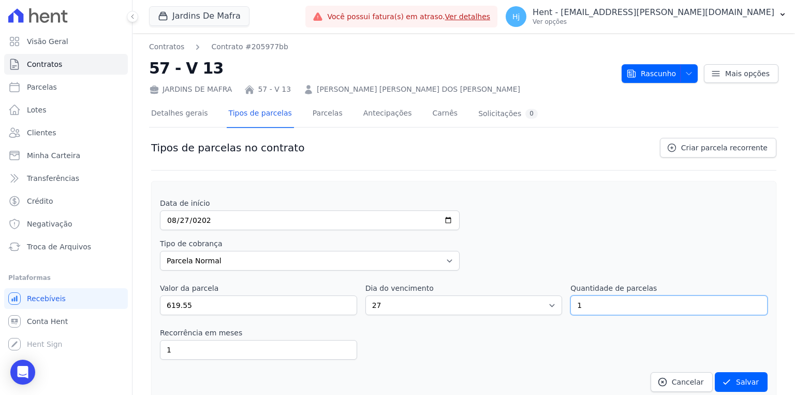
drag, startPoint x: 625, startPoint y: 304, endPoint x: 555, endPoint y: 294, distance: 71.1
click at [555, 294] on div "Valor da parcela 619.55 Dia do vencimento 1 2 3 4 5 6 7 8 9 10 11 12 13 14 15 1…" at bounding box center [464, 299] width 608 height 32
type input "27"
click at [746, 373] on button "Salvar" at bounding box center [741, 382] width 53 height 20
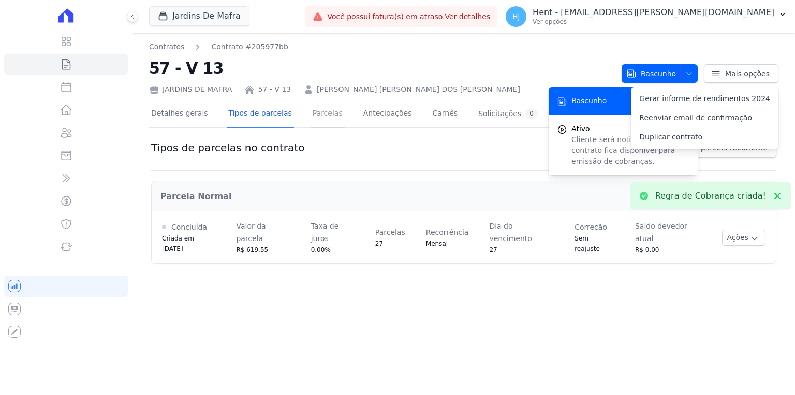
click at [313, 117] on link "Parcelas" at bounding box center [328, 113] width 34 height 27
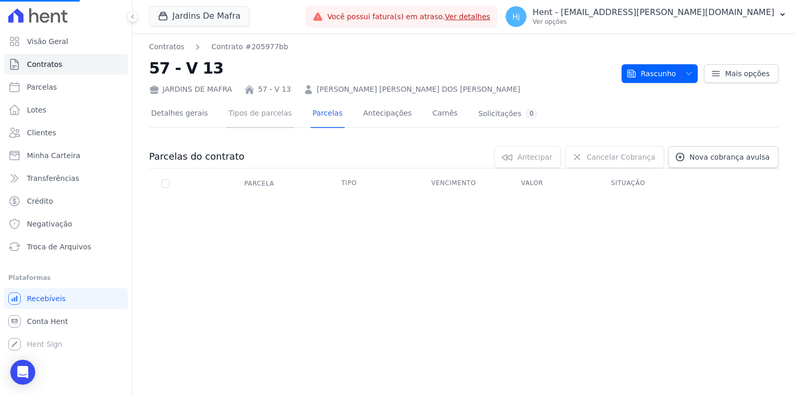
click at [258, 115] on link "Tipos de parcelas" at bounding box center [260, 113] width 67 height 27
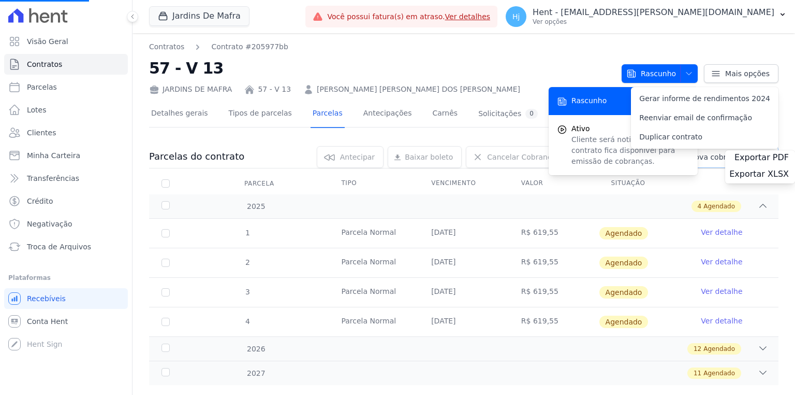
click at [702, 147] on div "Contratos Contrato #205977bb 57 - V 13 JARDINS DE [GEOGRAPHIC_DATA] 57 - V 13 […" at bounding box center [464, 224] width 663 height 383
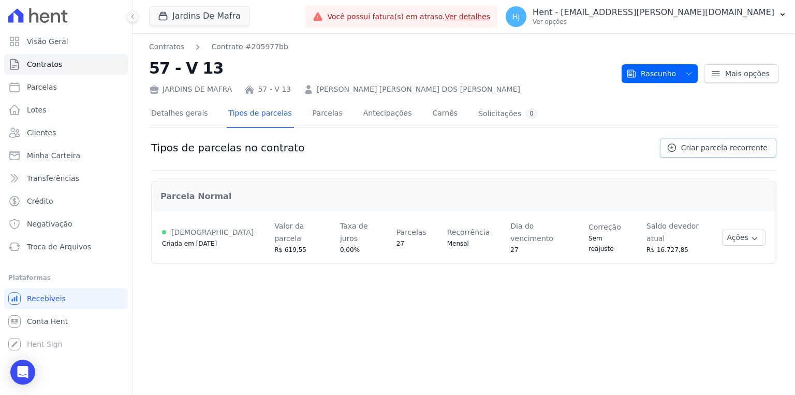
click at [690, 146] on span "Criar parcela recorrente" at bounding box center [725, 147] width 86 height 10
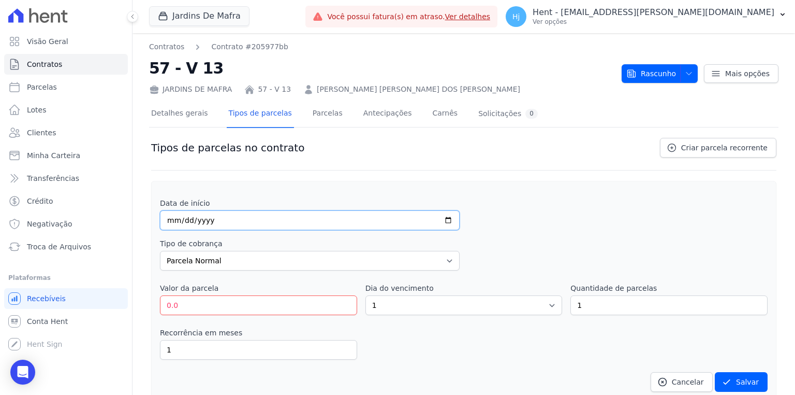
click at [164, 216] on input "date" at bounding box center [310, 220] width 300 height 20
type input "[DATE]"
click at [190, 259] on select "Parcela Normal Entrada Sinal Intercalada Chaves Pré-chaves Pós-chaves Impostos …" at bounding box center [310, 261] width 300 height 20
select select "interleaved"
click at [160, 251] on select "Parcela Normal Entrada Sinal Intercalada Chaves Pré-chaves Pós-chaves Impostos …" at bounding box center [310, 261] width 300 height 20
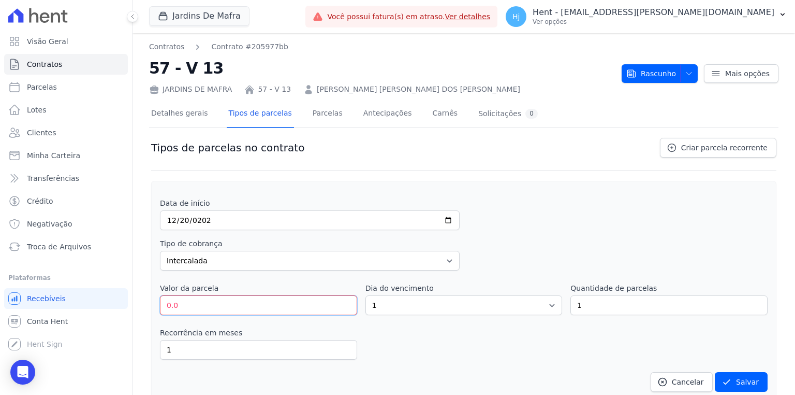
drag, startPoint x: 188, startPoint y: 302, endPoint x: 131, endPoint y: 300, distance: 57.0
click at [131, 300] on div "Visão Geral Contratos [GEOGRAPHIC_DATA] Lotes Clientes Minha Carteira Transferê…" at bounding box center [397, 197] width 795 height 395
type input "2188.07"
click at [396, 305] on select "1 2 3 4 5 6 7 8 9 10 11 12 13 14 15 16 17 18 19 20 21 22 23 24 25 26 27 28 29 3…" at bounding box center [464, 305] width 197 height 20
select select "20"
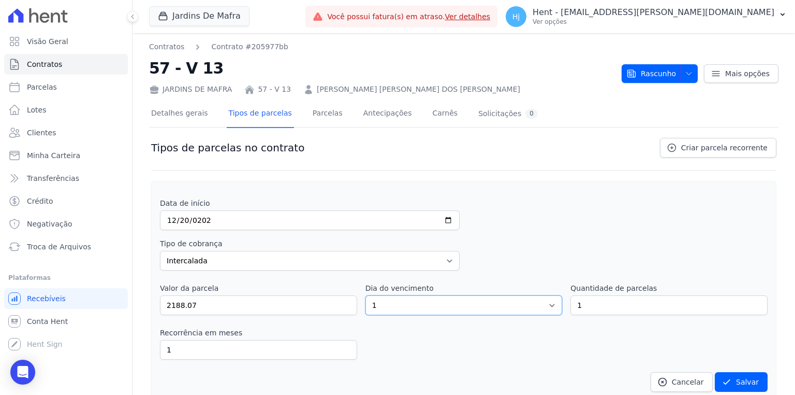
click at [366, 295] on select "1 2 3 4 5 6 7 8 9 10 11 12 13 14 15 16 17 18 19 20 21 22 23 24 25 26 27 28 29 3…" at bounding box center [464, 305] width 197 height 20
drag, startPoint x: 589, startPoint y: 305, endPoint x: 577, endPoint y: 306, distance: 11.5
click at [577, 306] on input "1" at bounding box center [669, 305] width 197 height 20
drag, startPoint x: 578, startPoint y: 306, endPoint x: 564, endPoint y: 307, distance: 13.5
click at [564, 307] on div "Valor da parcela 2188.07 Dia do vencimento 1 2 3 4 5 6 7 8 9 10 11 12 13 14 15 …" at bounding box center [464, 299] width 608 height 32
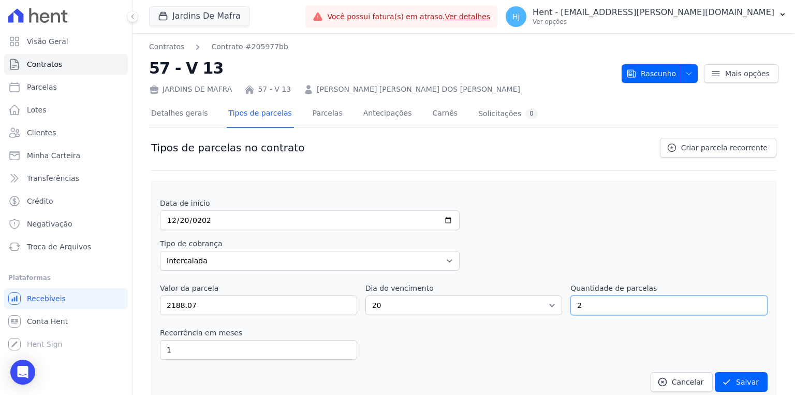
type input "2"
click at [215, 347] on input "1" at bounding box center [258, 350] width 197 height 20
type input "12"
click at [741, 378] on button "Salvar" at bounding box center [741, 382] width 53 height 20
